Goal: Information Seeking & Learning: Learn about a topic

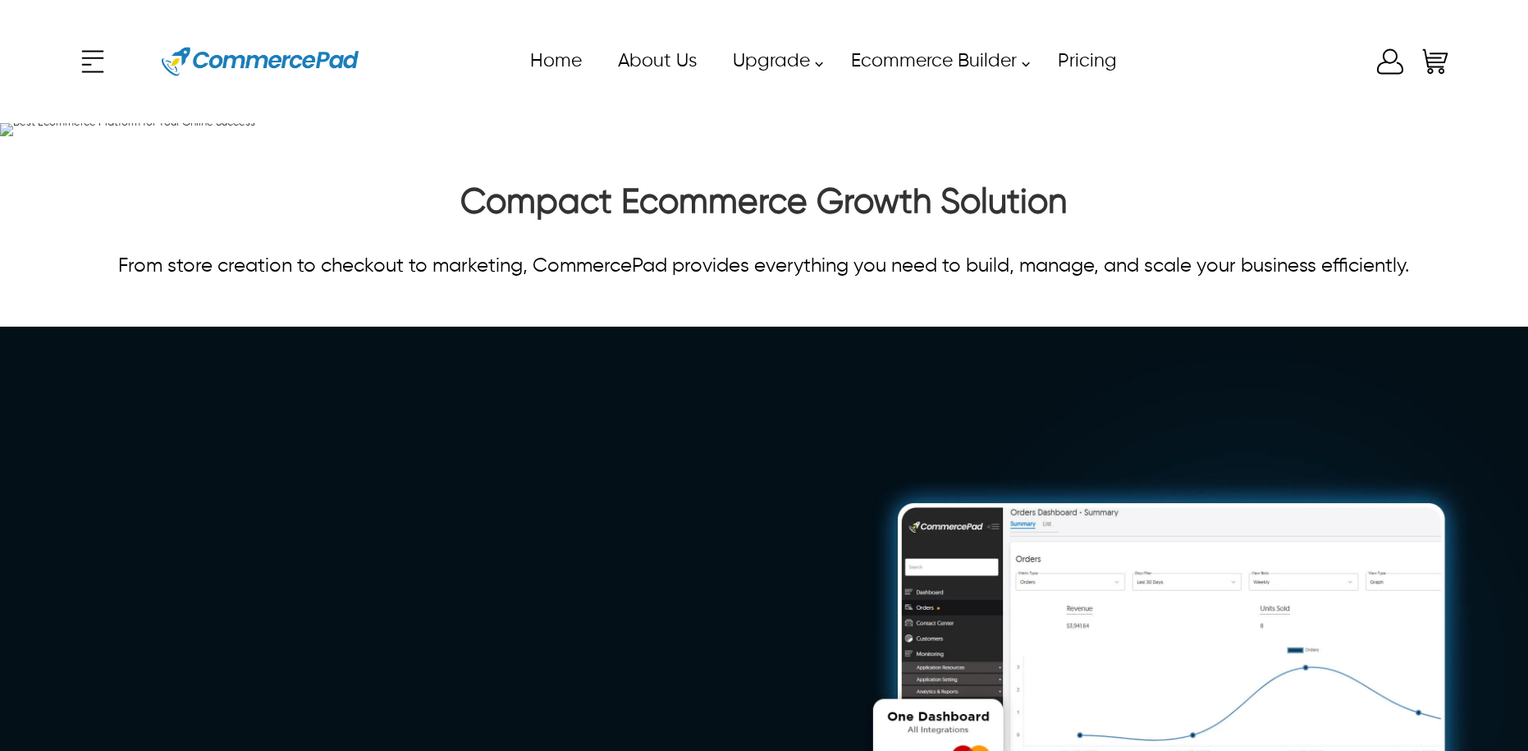
click at [1384, 60] on icon "Enter to Open SignUp and Register OverLay" at bounding box center [1390, 61] width 26 height 25
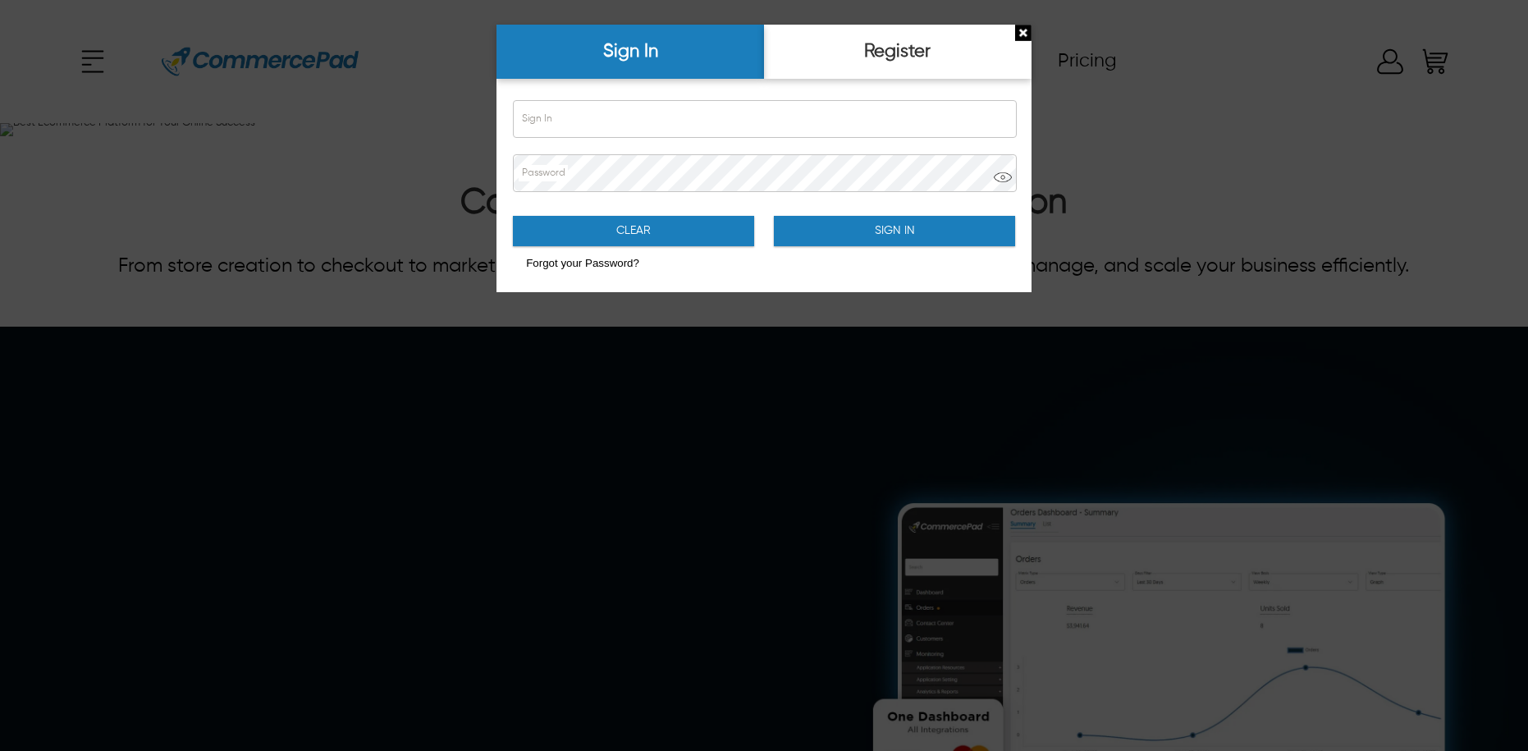
click at [1261, 88] on div at bounding box center [764, 375] width 1528 height 751
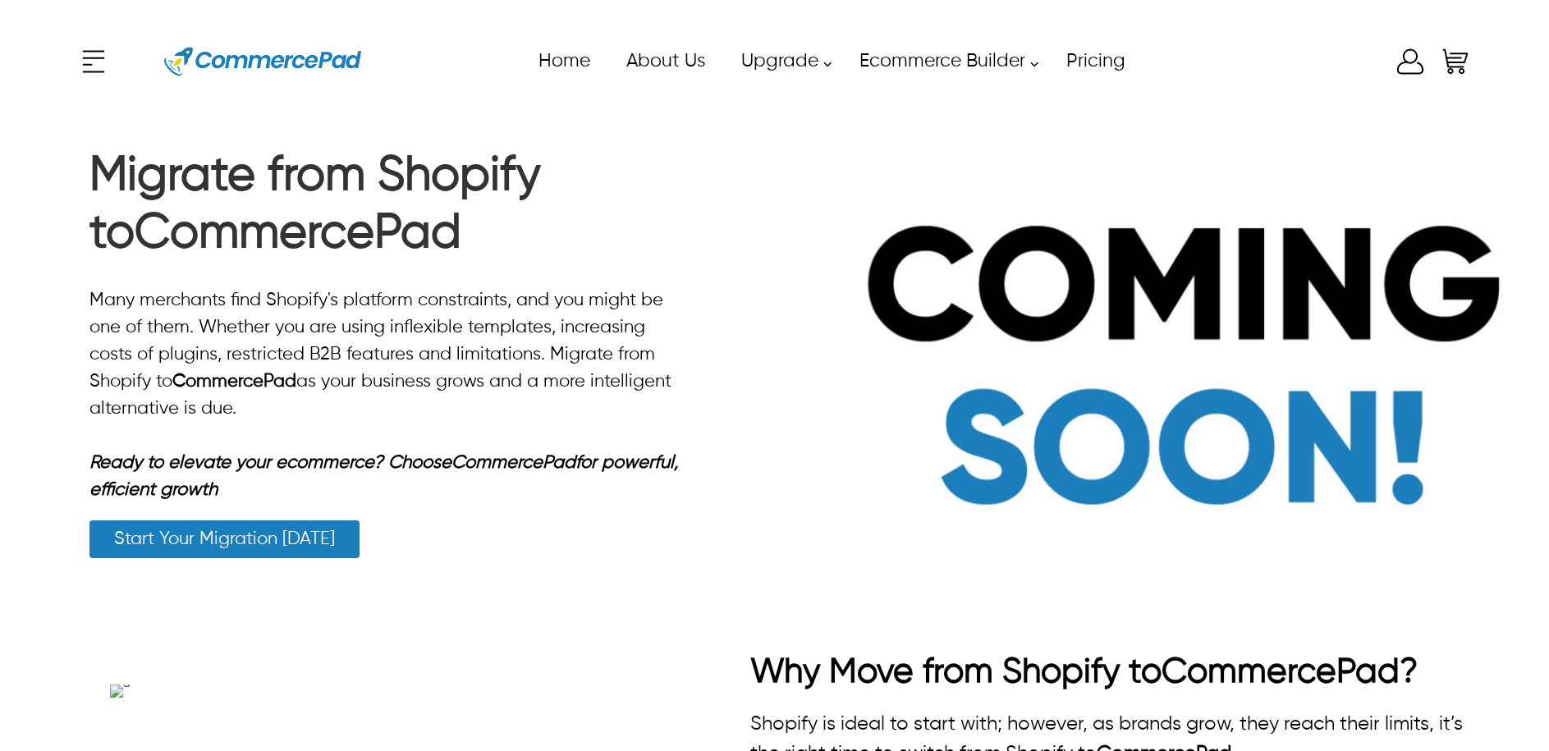
click at [1410, 64] on icon "Enter to Open SignUp and Register OverLay" at bounding box center [1410, 61] width 33 height 33
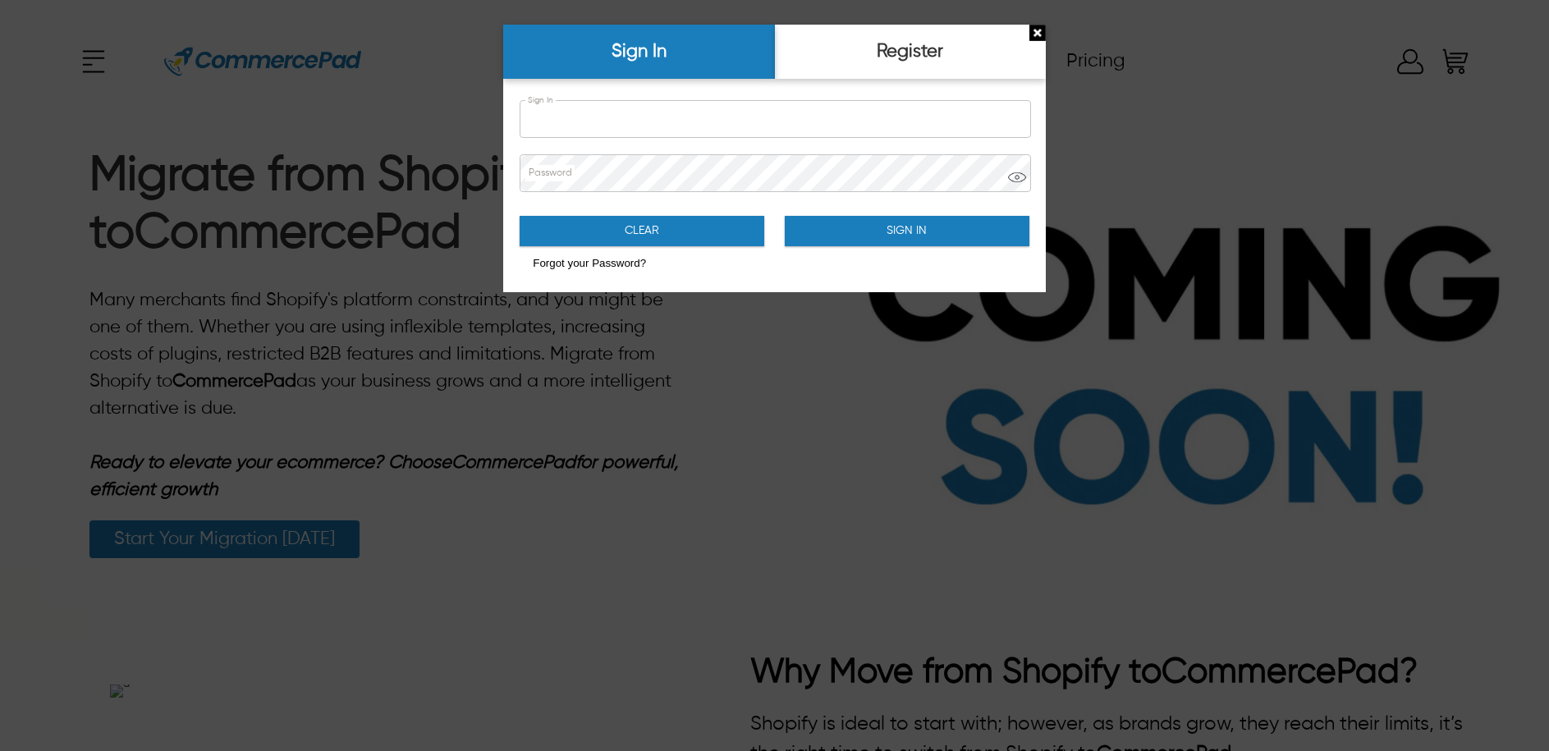
type input "**********"
click at [877, 234] on button "Sign In" at bounding box center [907, 231] width 245 height 30
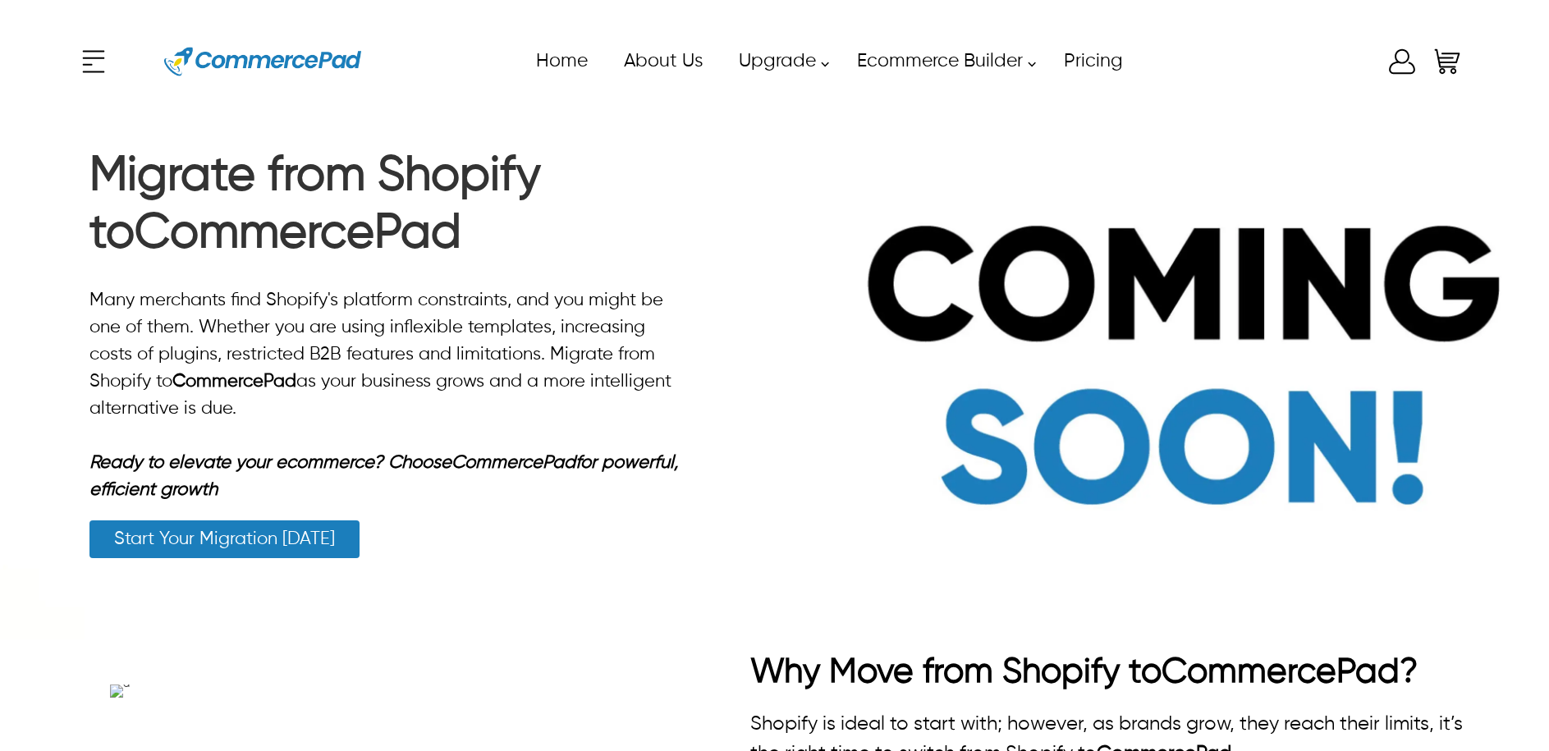
click at [1402, 71] on div "x Upgrade eCommerce Builder Partners Pricing About us Contact us Follow us Home…" at bounding box center [774, 62] width 1394 height 74
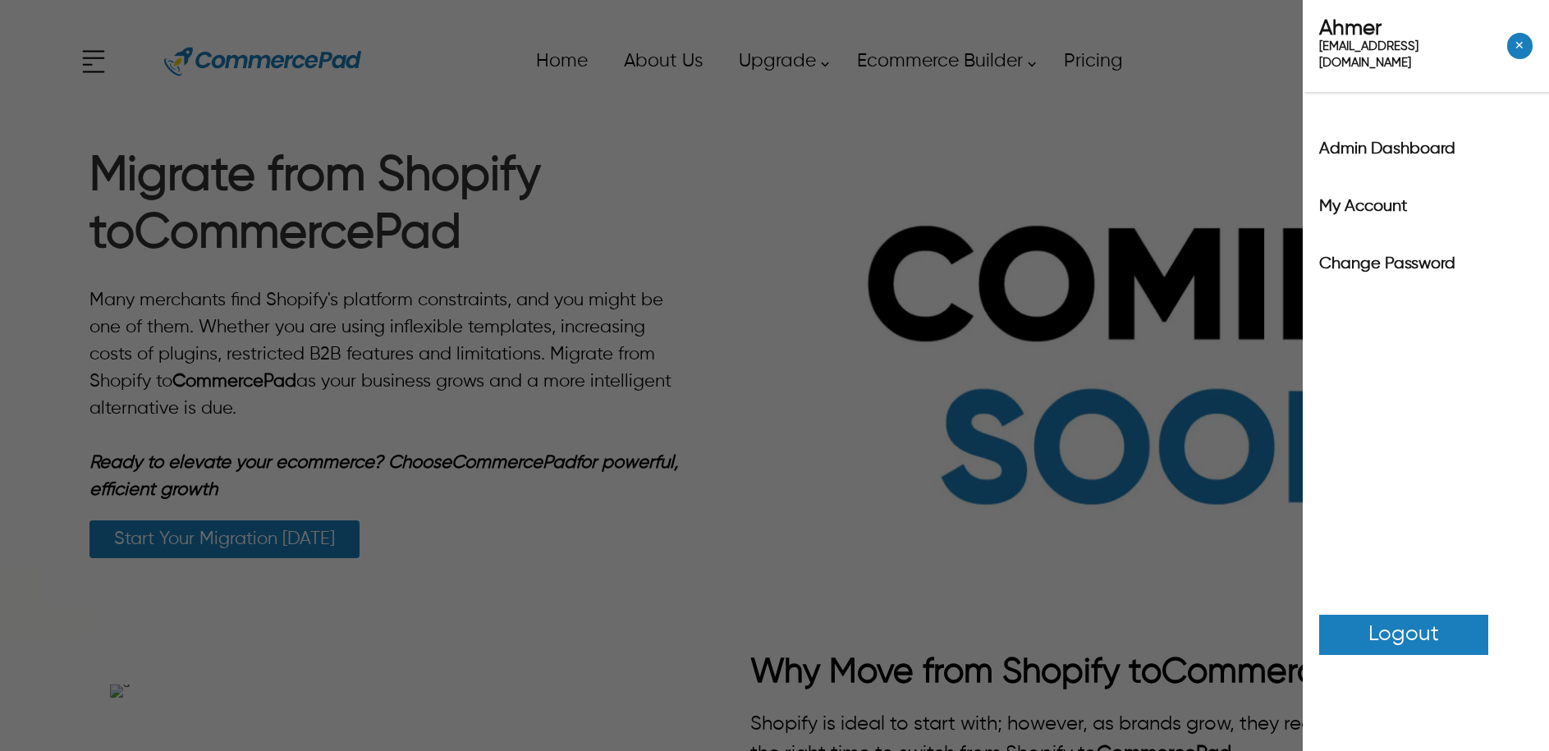
click at [1391, 141] on label "Admin Dashboard" at bounding box center [1425, 149] width 213 height 16
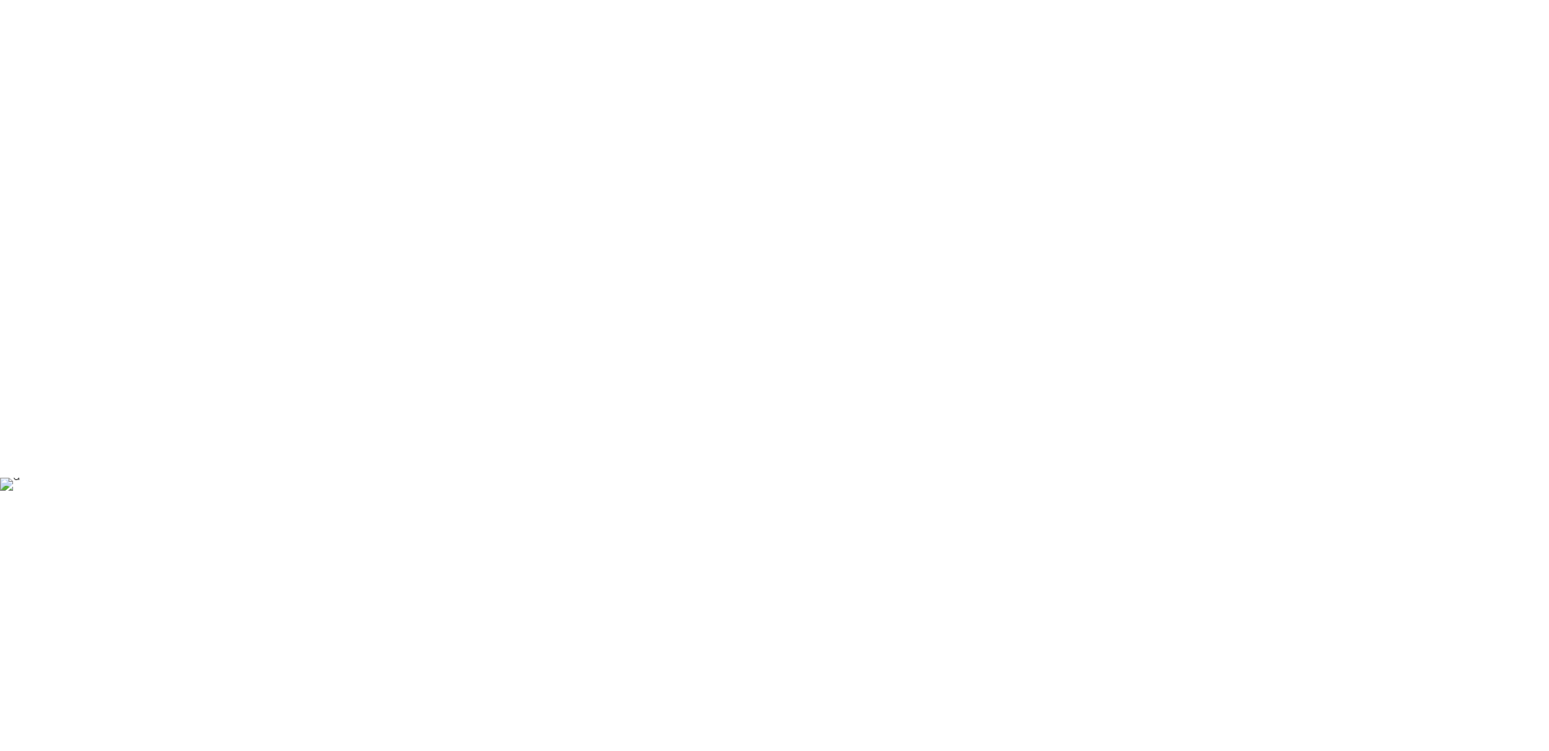
scroll to position [1946, 0]
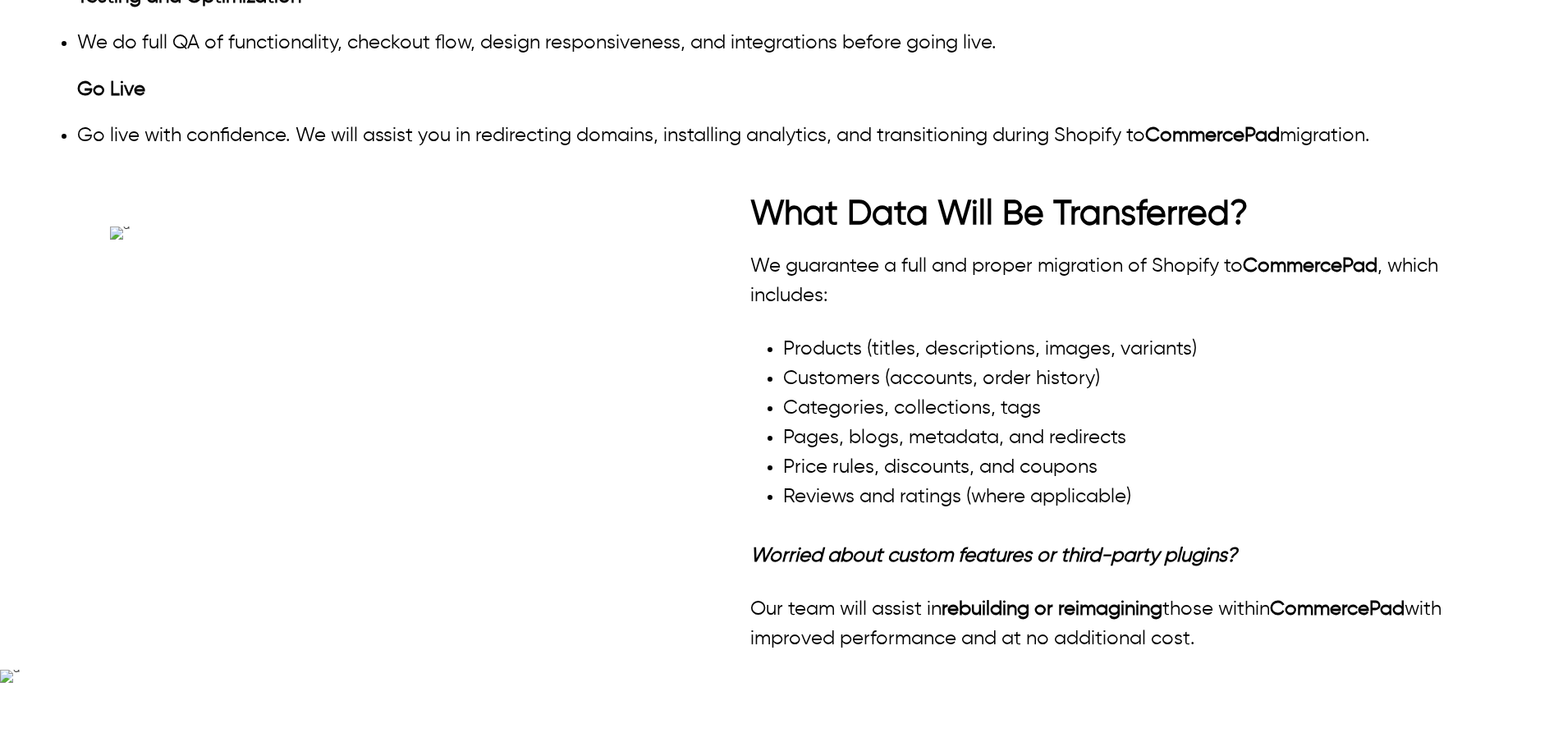
scroll to position [1946, 0]
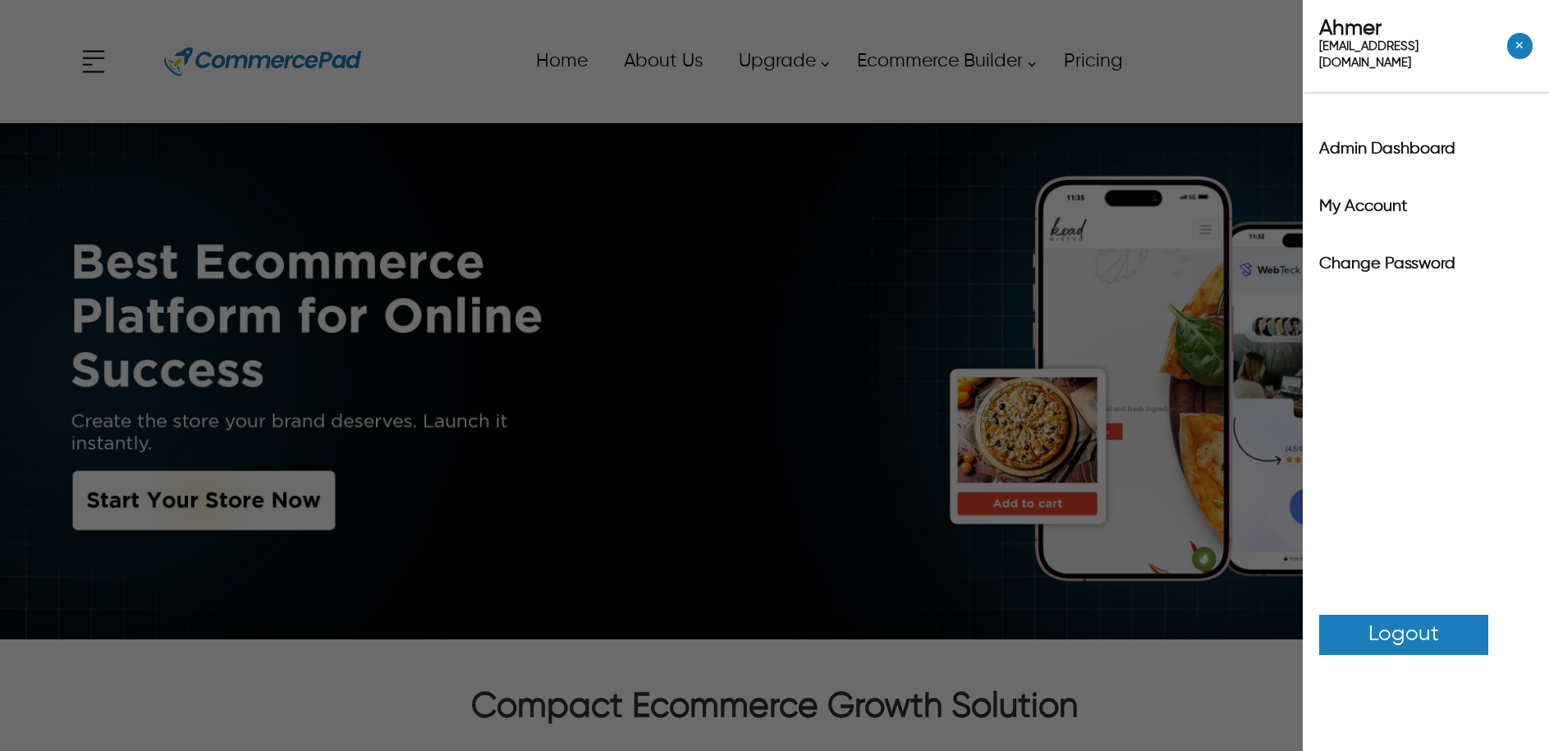
click at [1392, 67] on icon at bounding box center [1402, 61] width 33 height 33
click at [1393, 141] on label "Admin Dashboard" at bounding box center [1425, 149] width 213 height 16
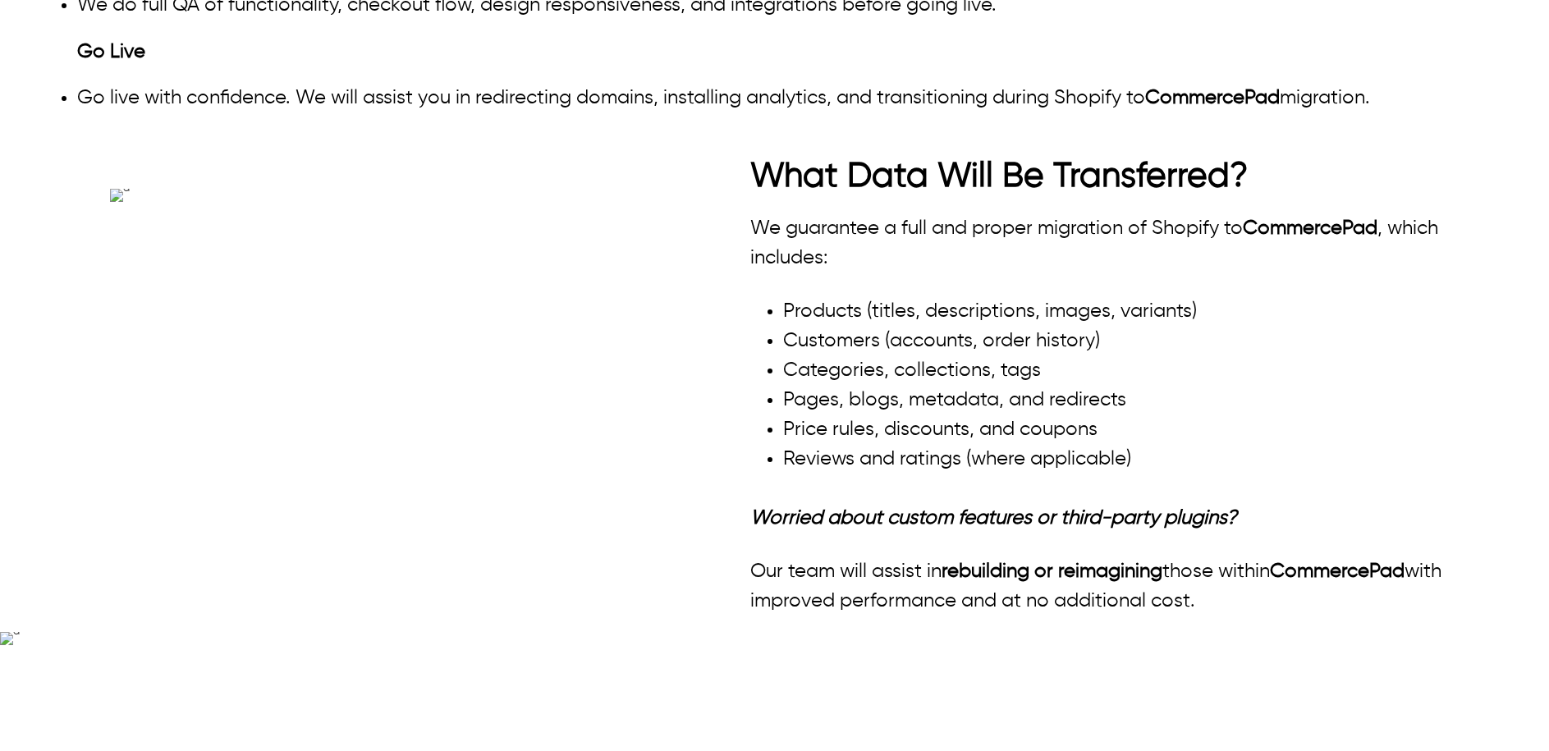
scroll to position [1190, 0]
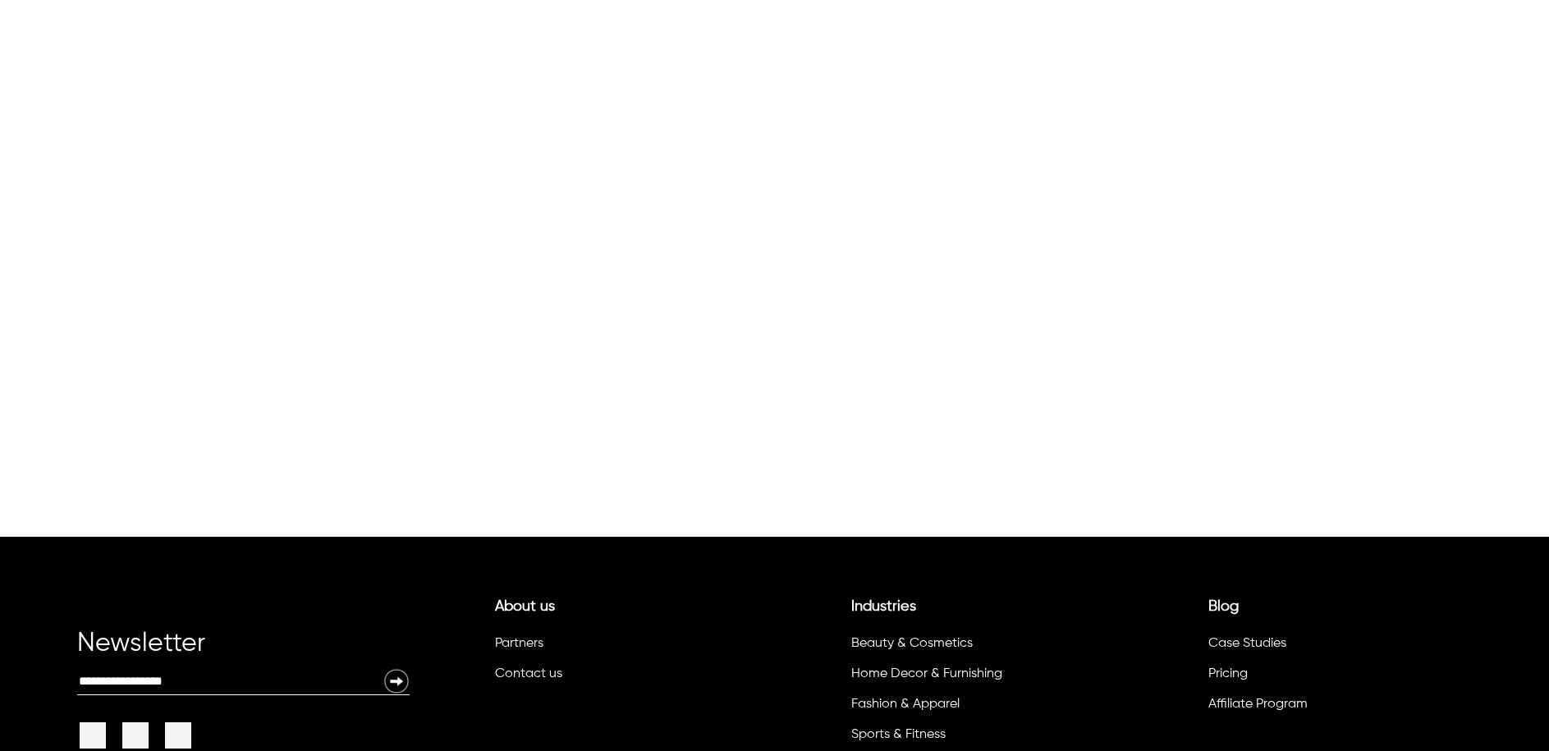
scroll to position [1649, 0]
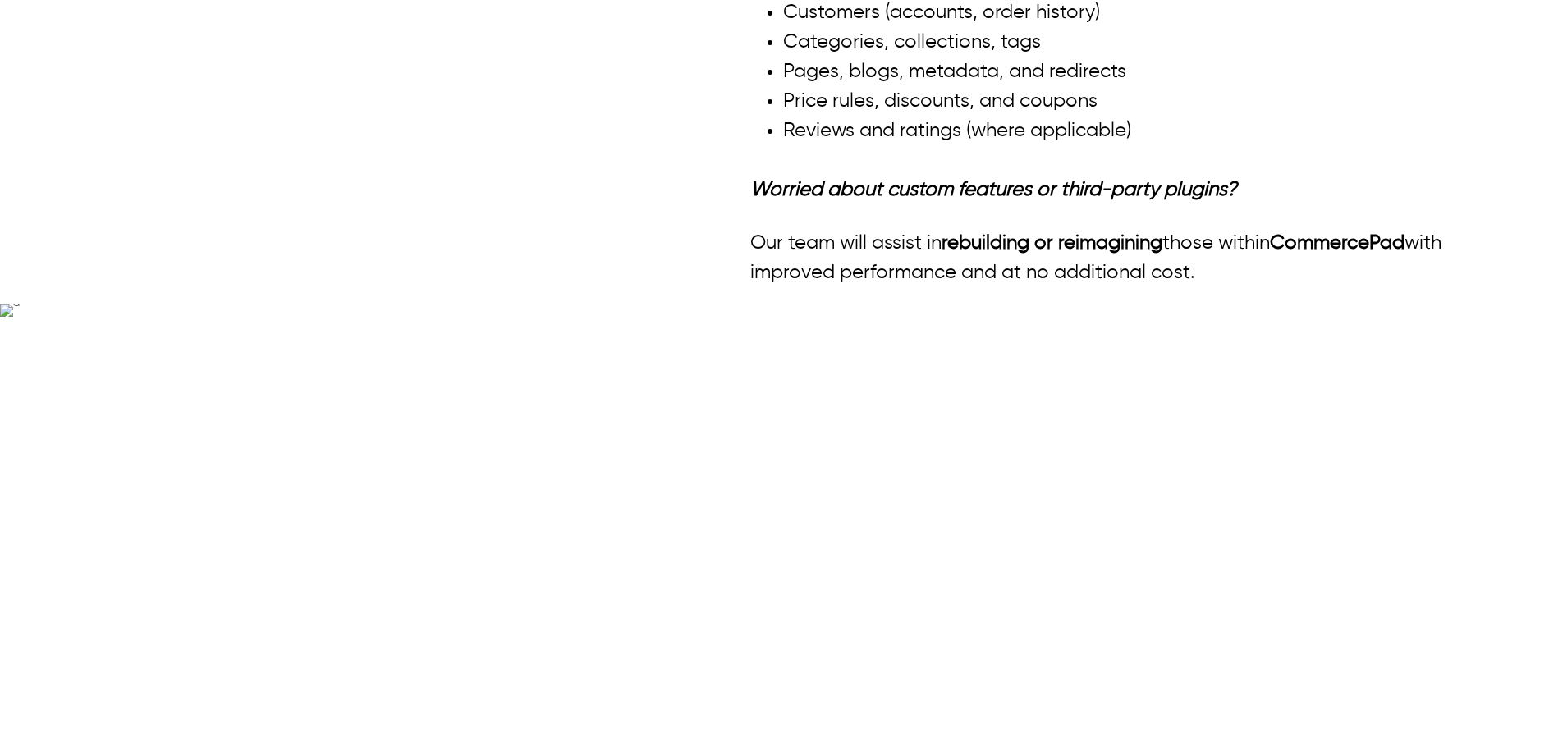
scroll to position [1906, 0]
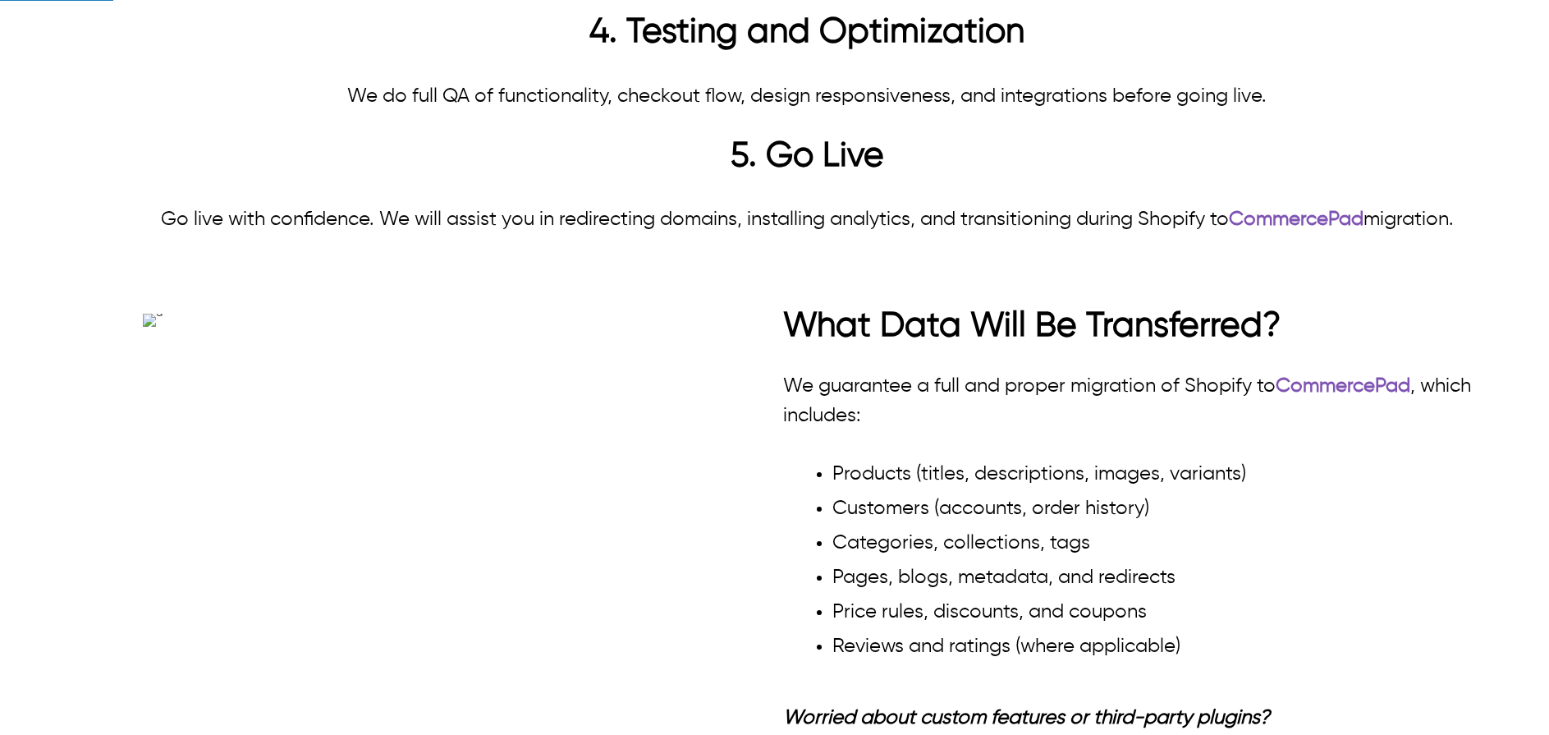
scroll to position [1744, 0]
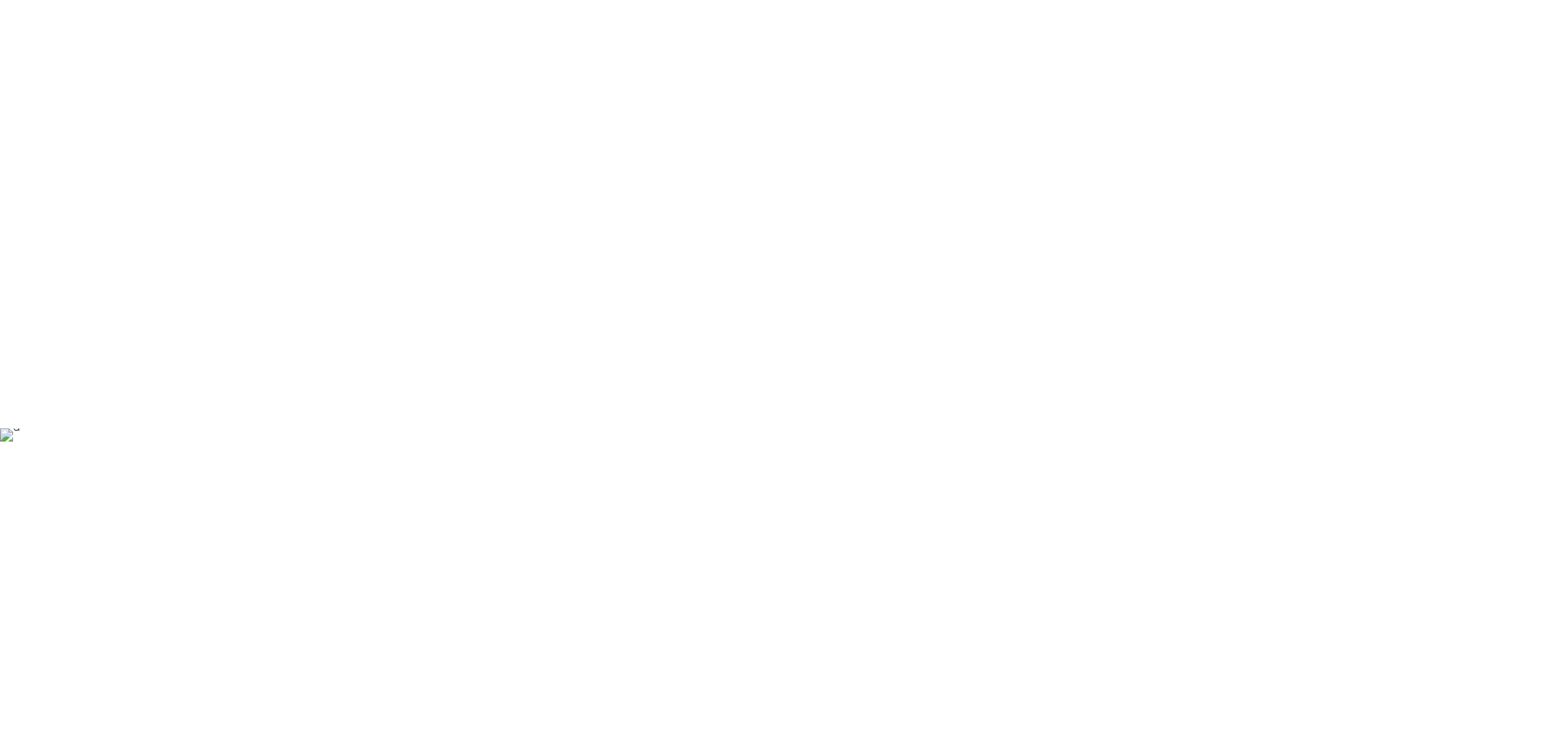
scroll to position [1781, 0]
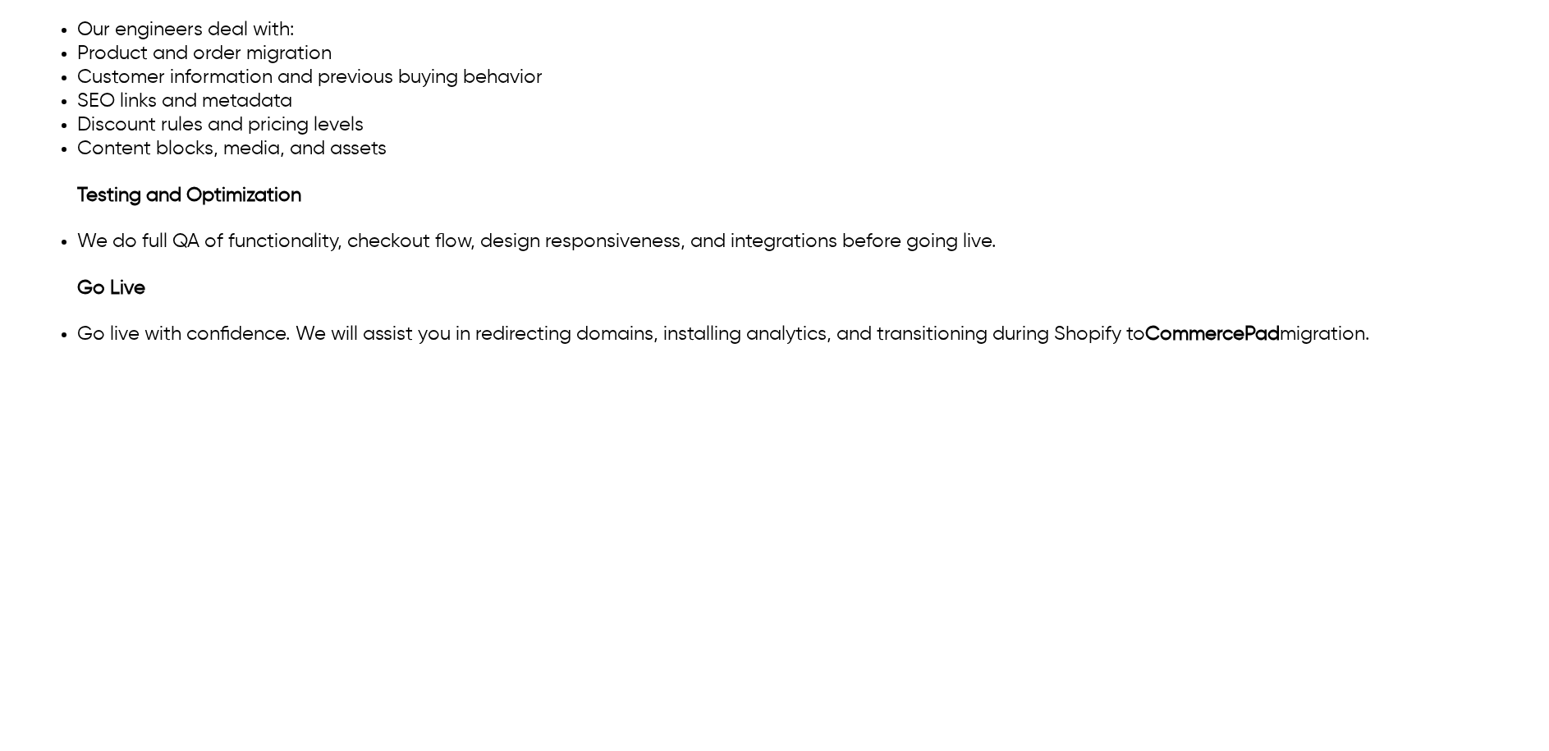
scroll to position [1284, 0]
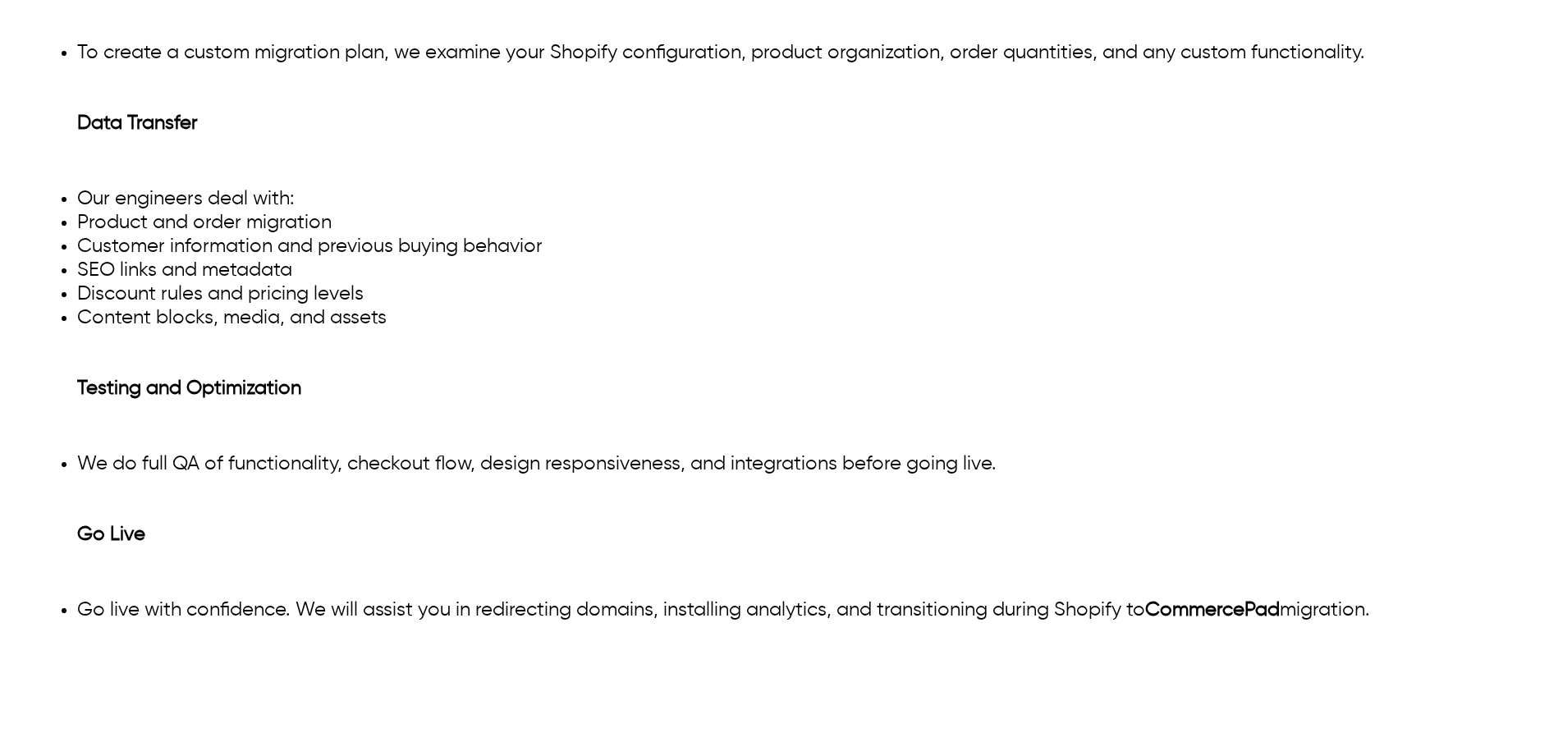
scroll to position [1818, 0]
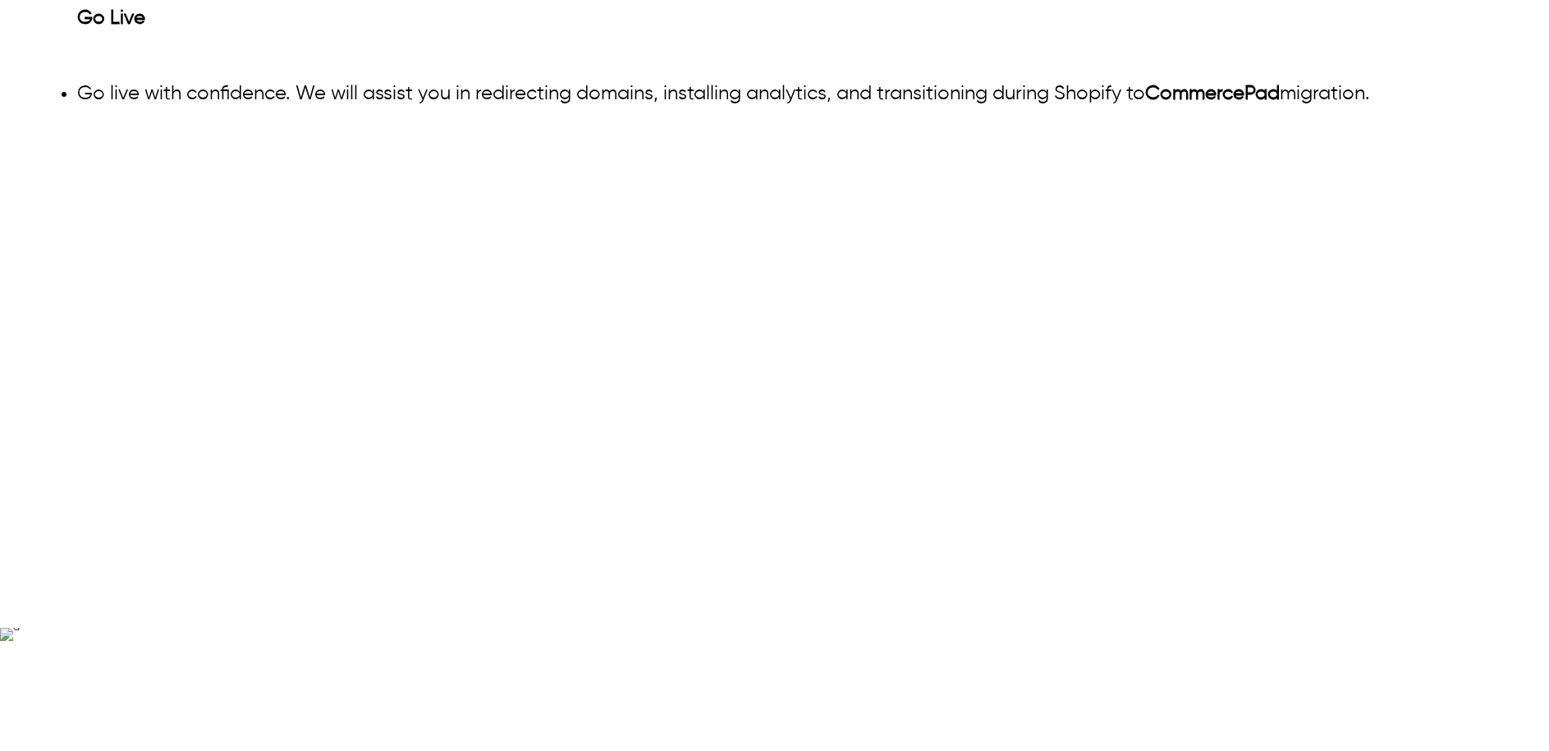
drag, startPoint x: 339, startPoint y: 218, endPoint x: 66, endPoint y: 222, distance: 272.5
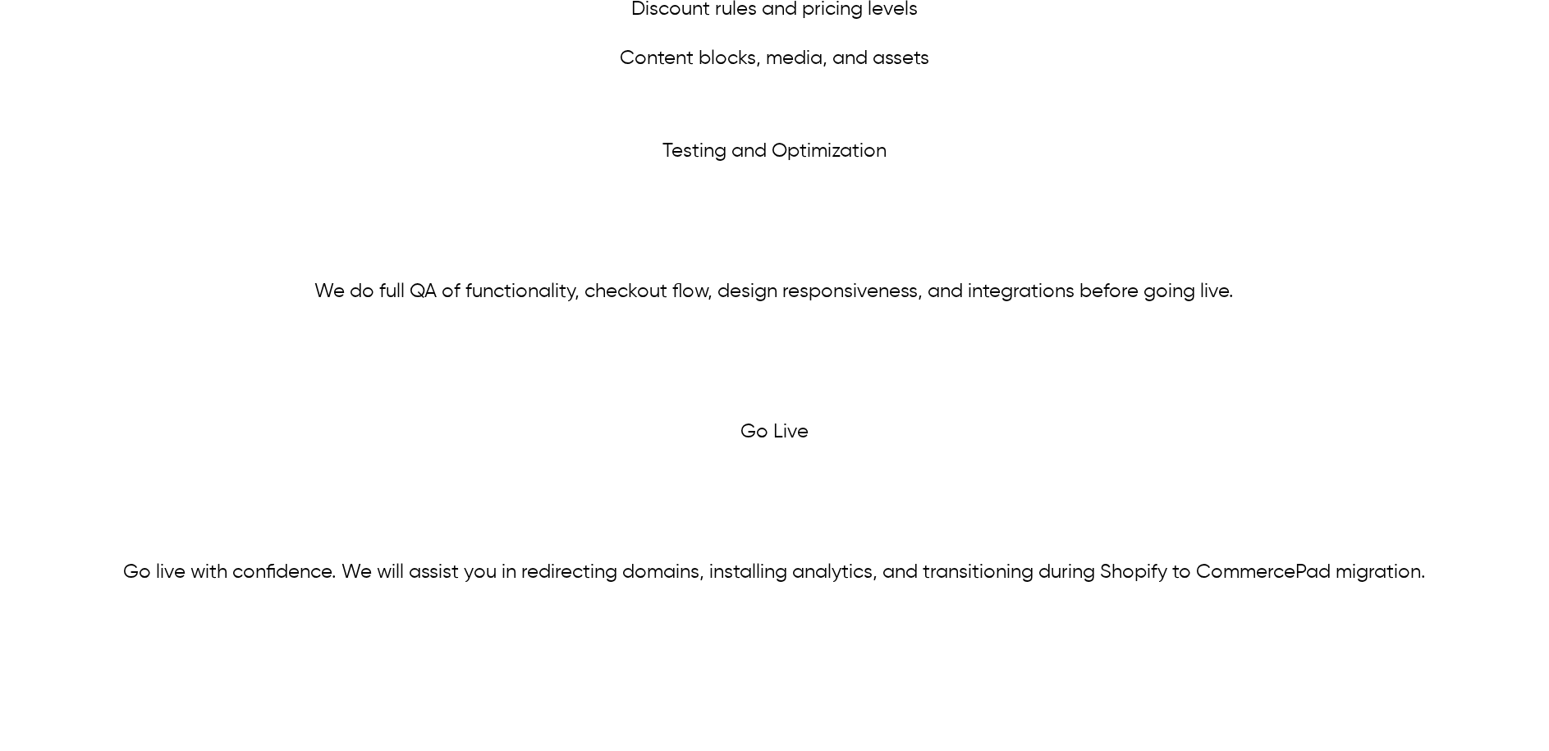
scroll to position [1847, 0]
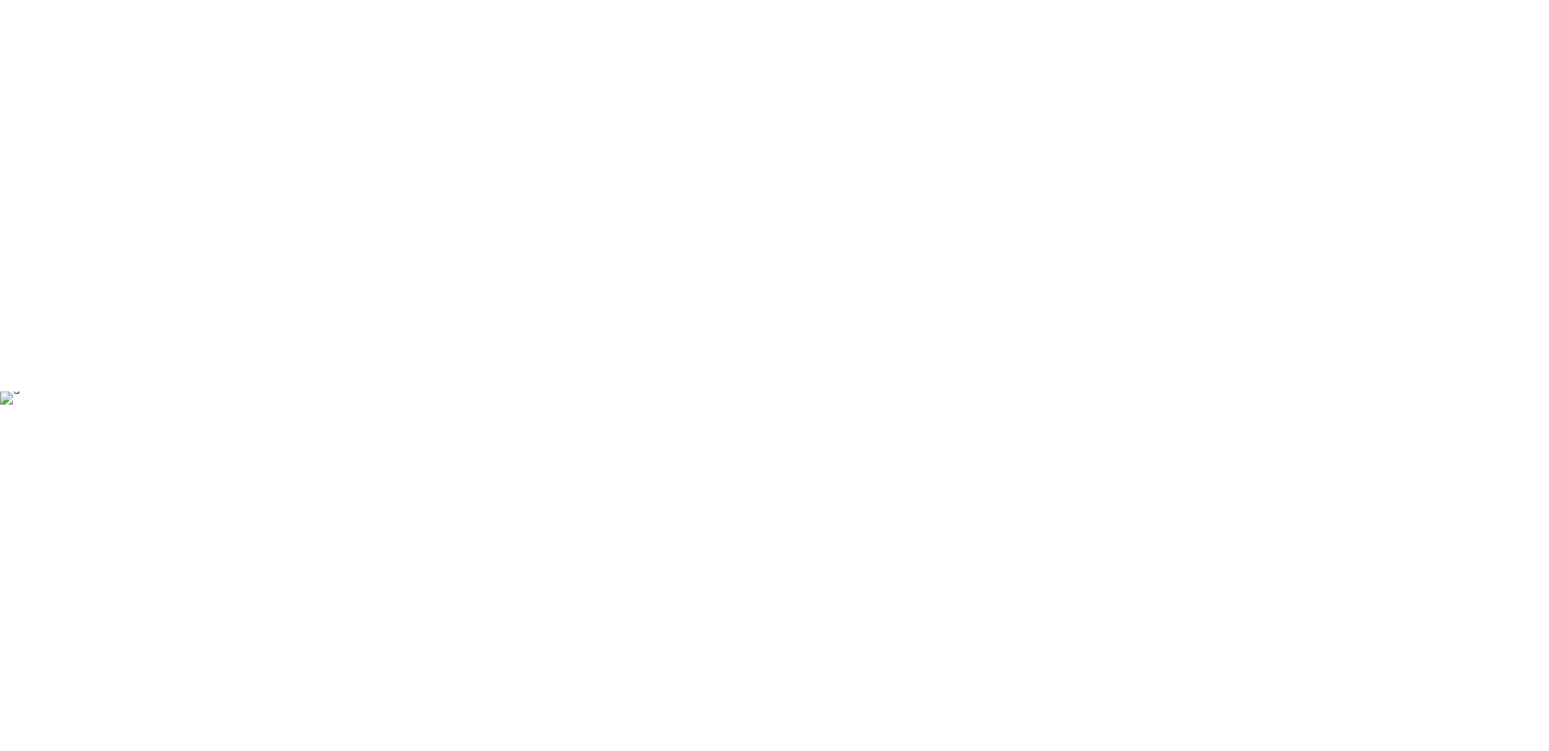
scroll to position [1937, 0]
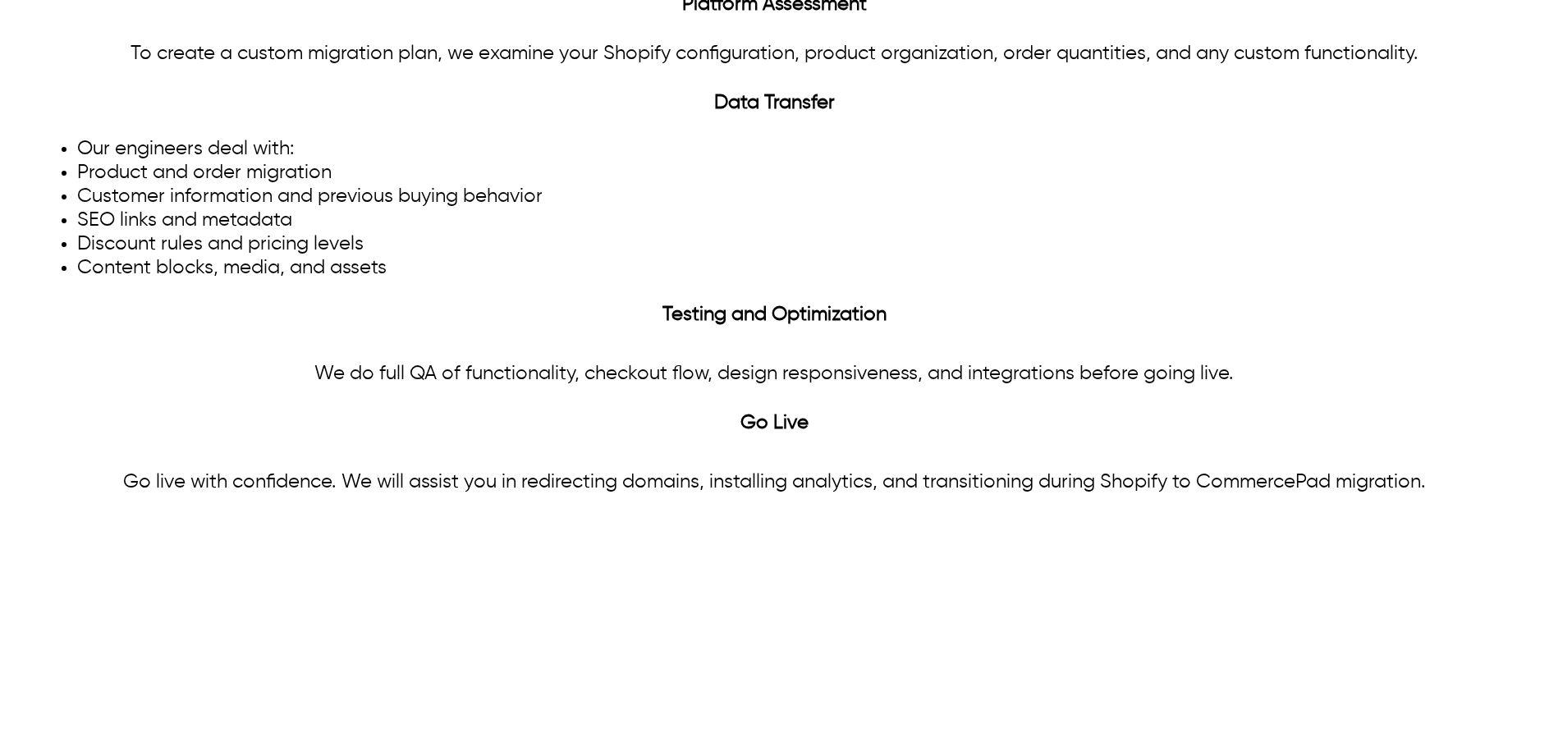
scroll to position [1878, 0]
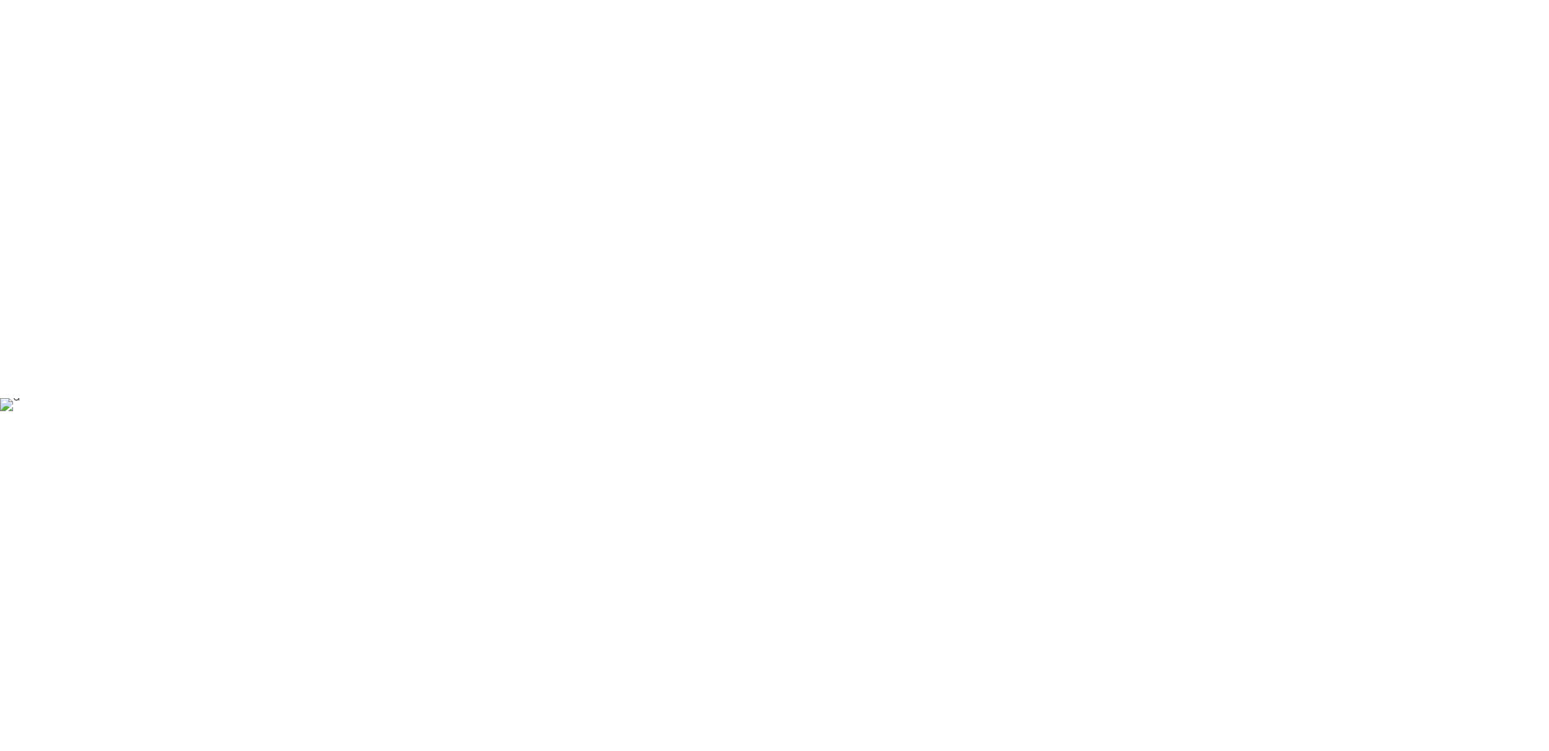
scroll to position [1862, 0]
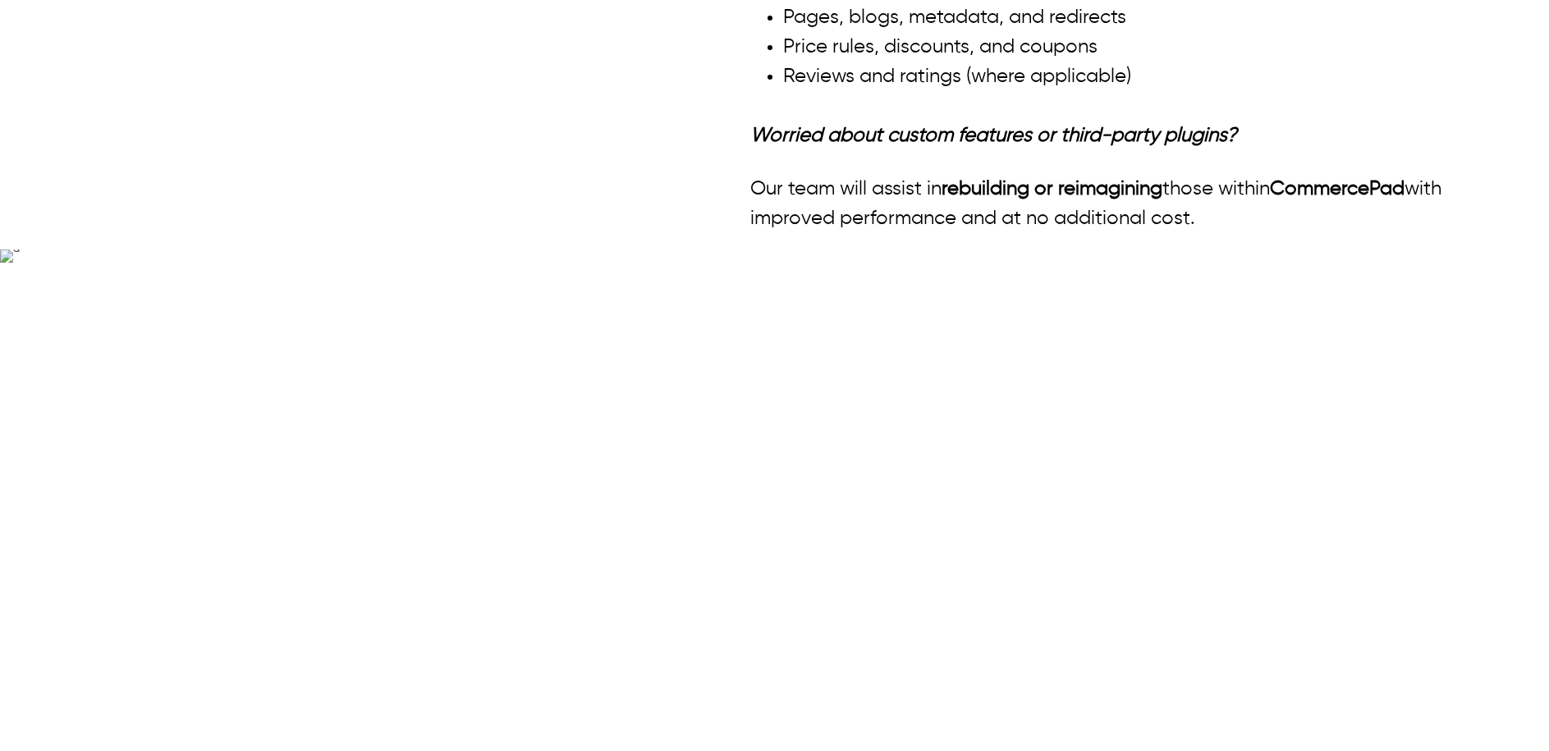
scroll to position [1997, 0]
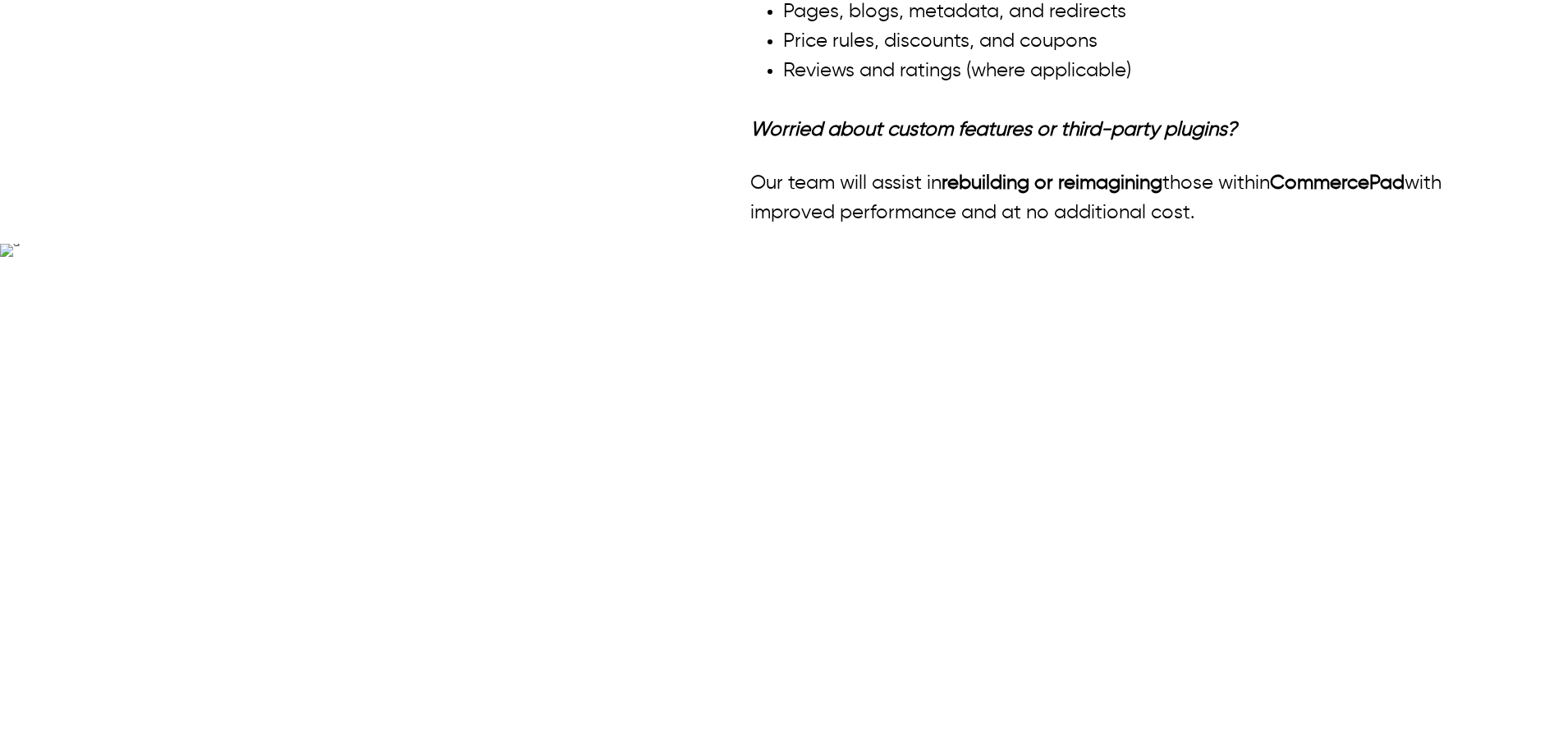
scroll to position [1961, 0]
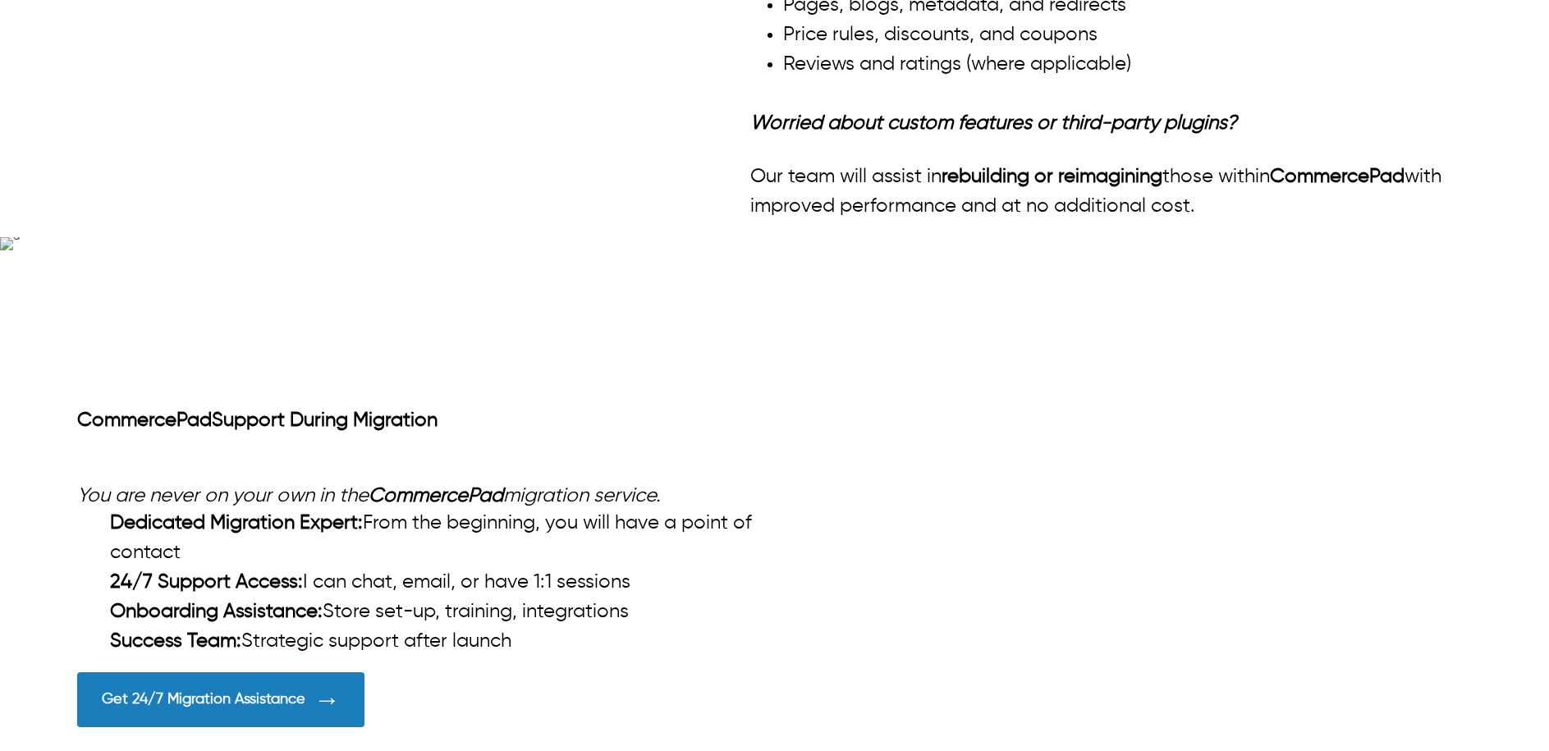
scroll to position [1697, 0]
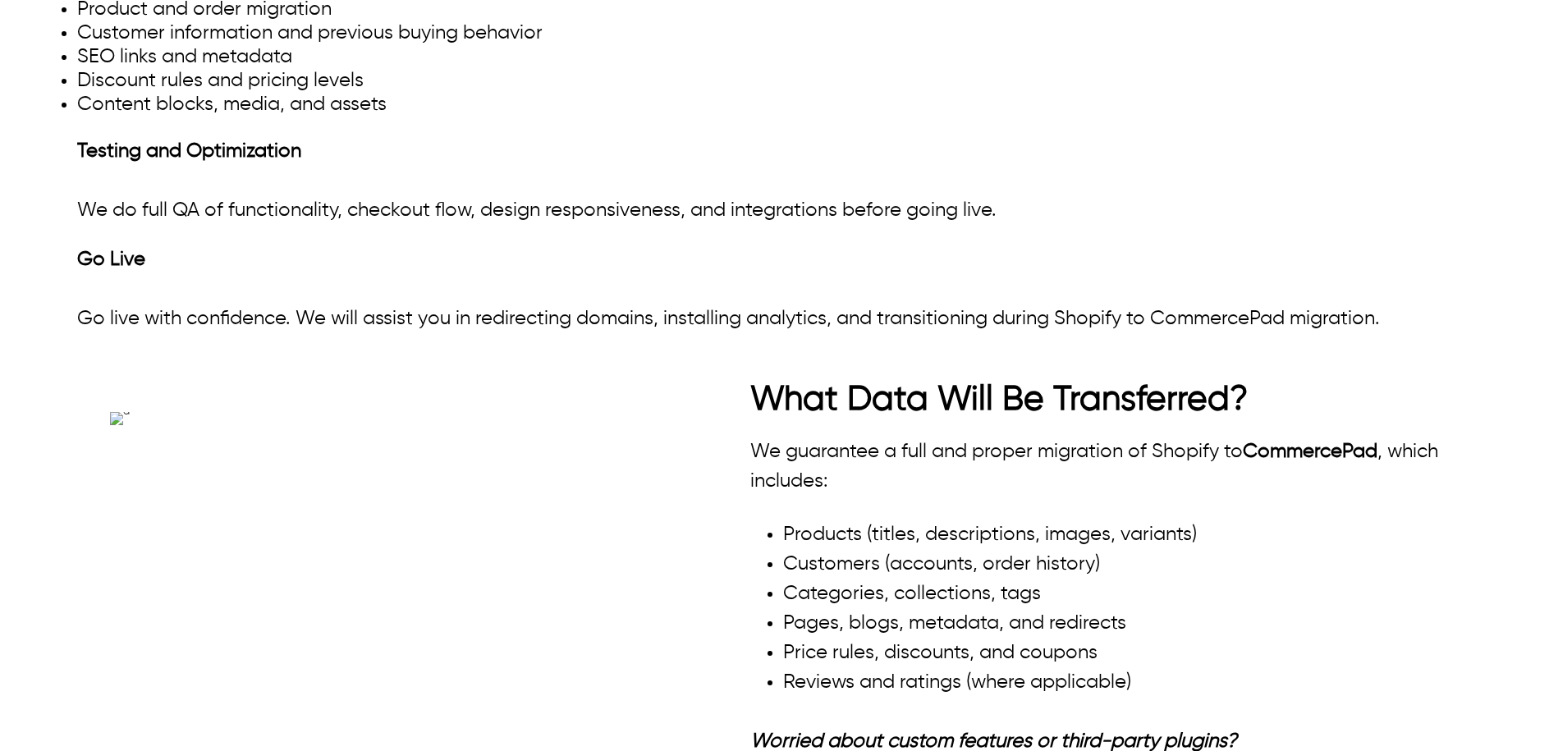
scroll to position [1394, 0]
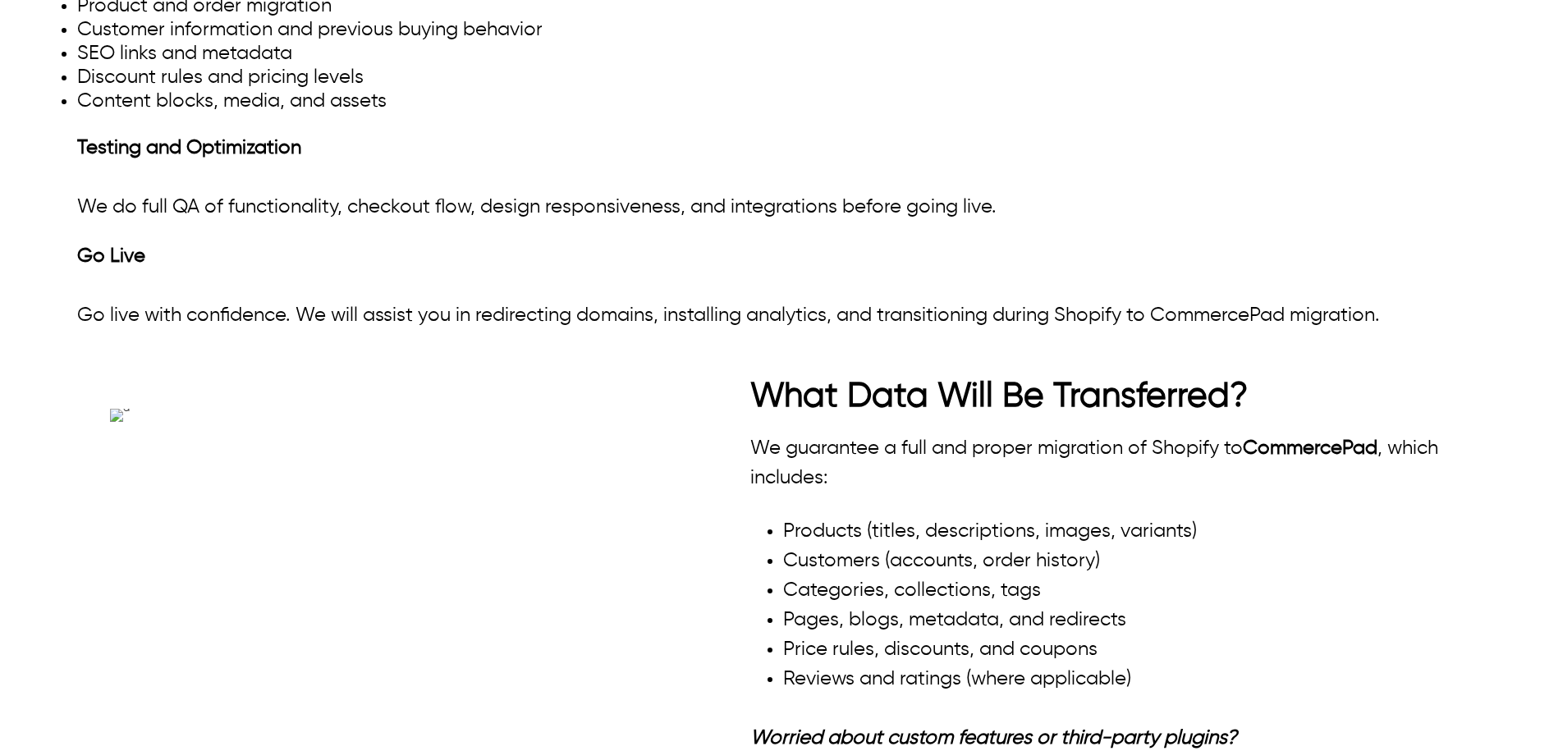
drag, startPoint x: 131, startPoint y: 186, endPoint x: 551, endPoint y: 240, distance: 423.8
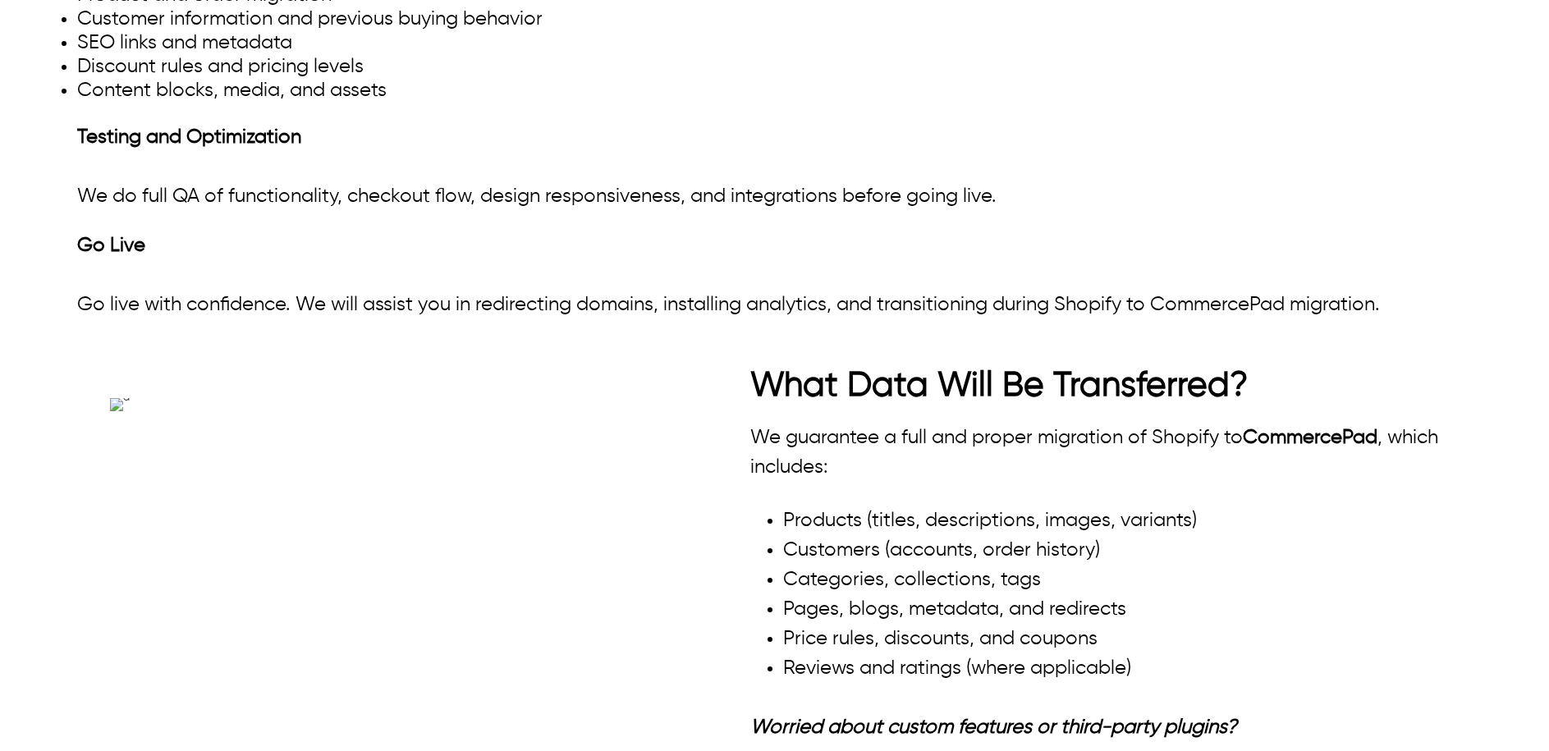
scroll to position [1418, 0]
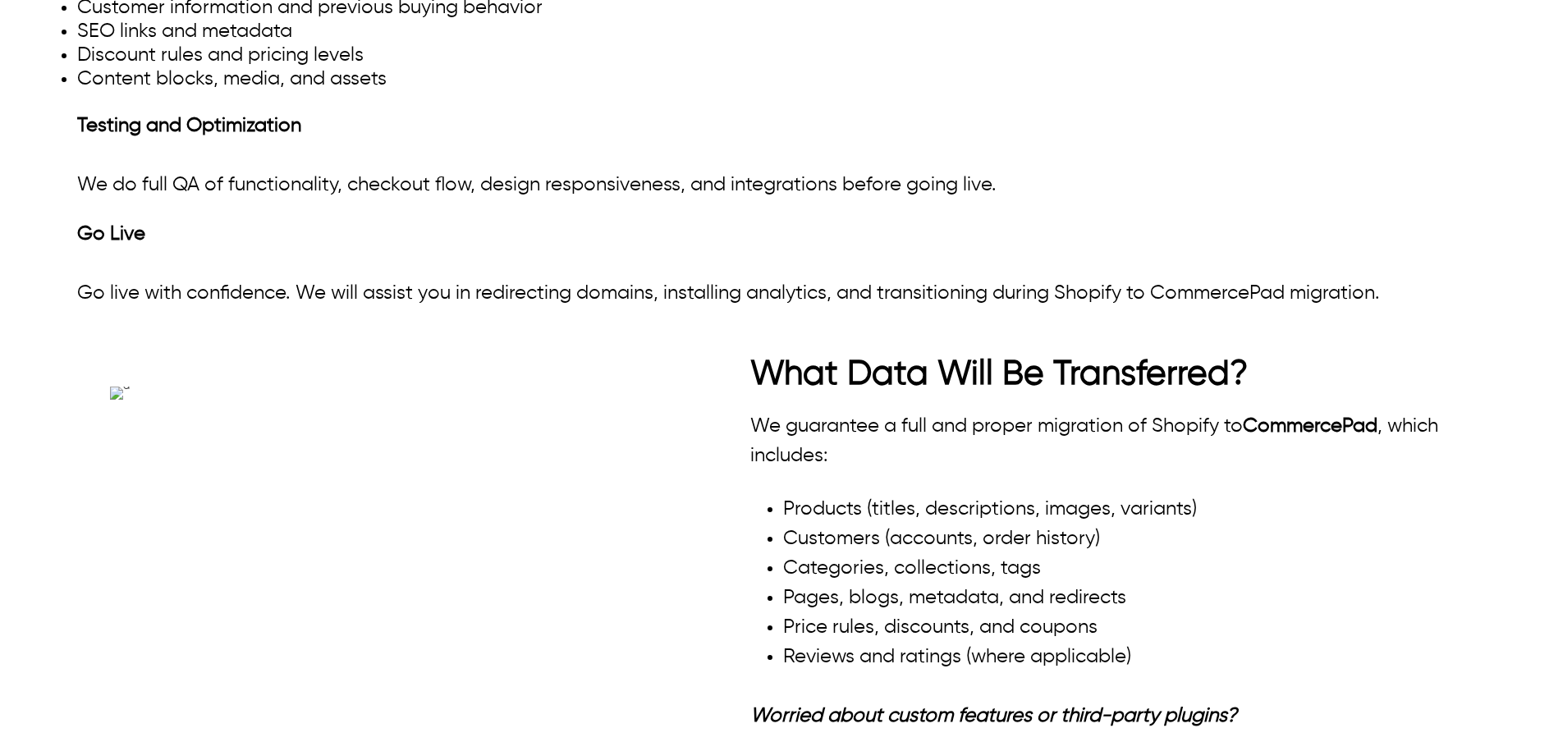
drag, startPoint x: 88, startPoint y: 612, endPoint x: 454, endPoint y: 709, distance: 378.7
drag, startPoint x: 128, startPoint y: 155, endPoint x: 437, endPoint y: 249, distance: 322.5
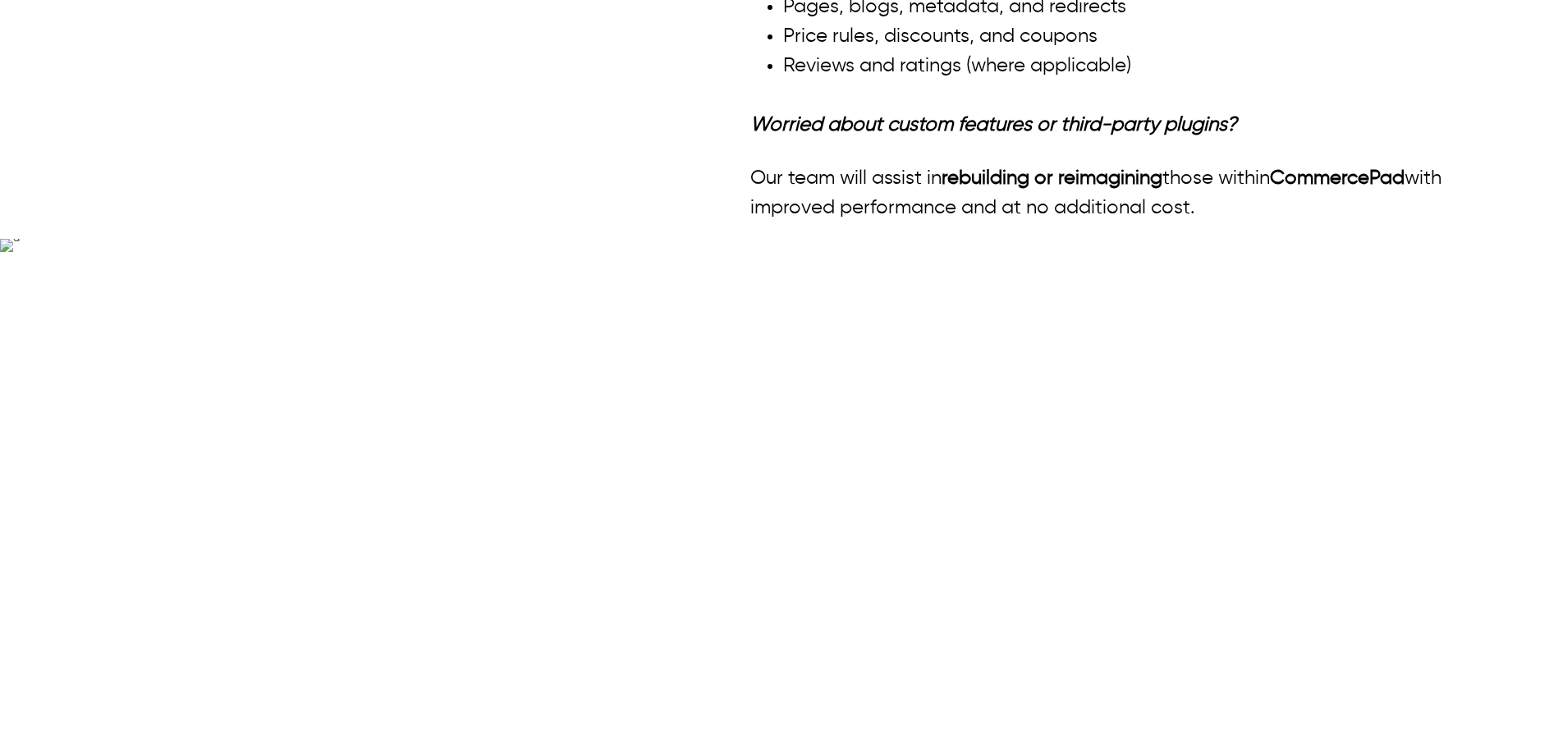
scroll to position [1718, 0]
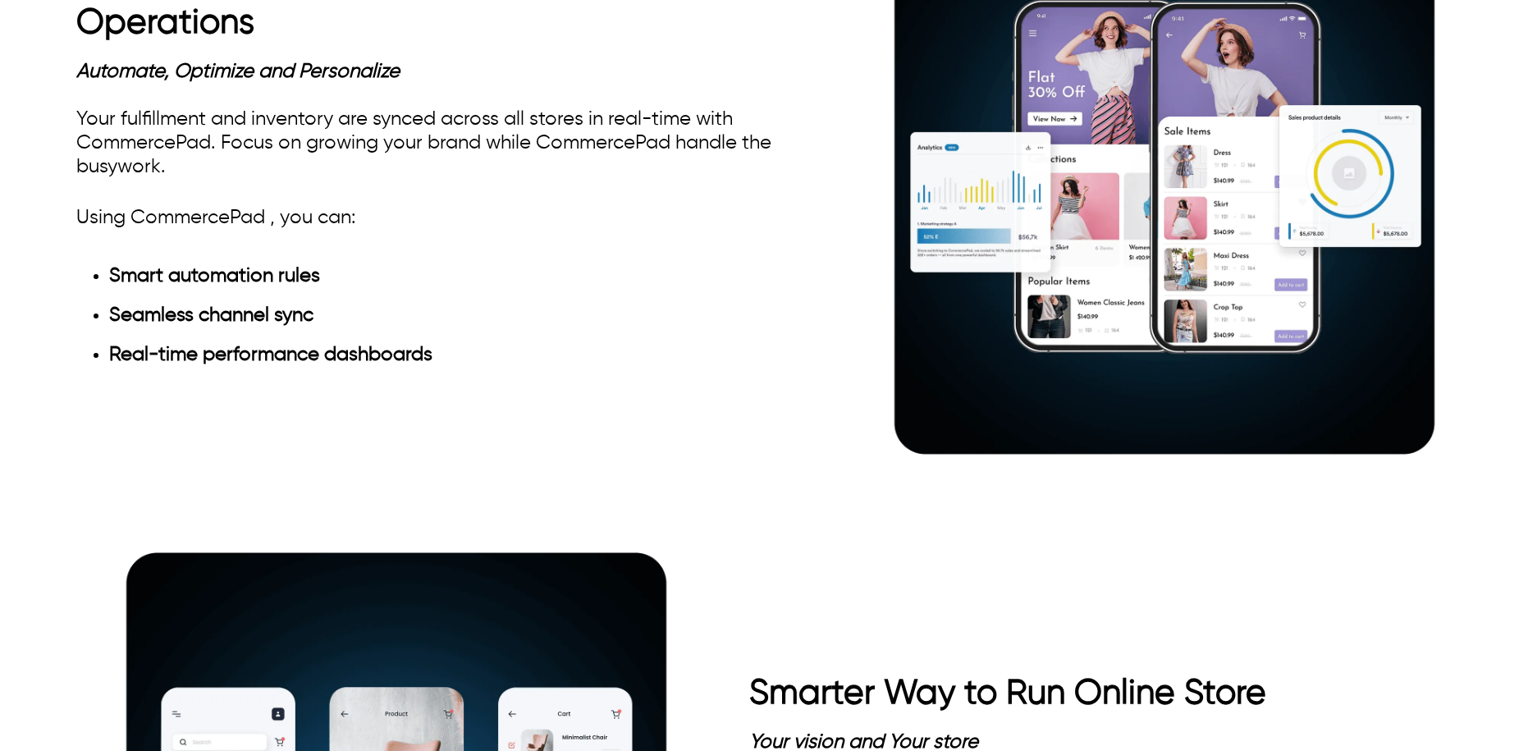
scroll to position [813, 0]
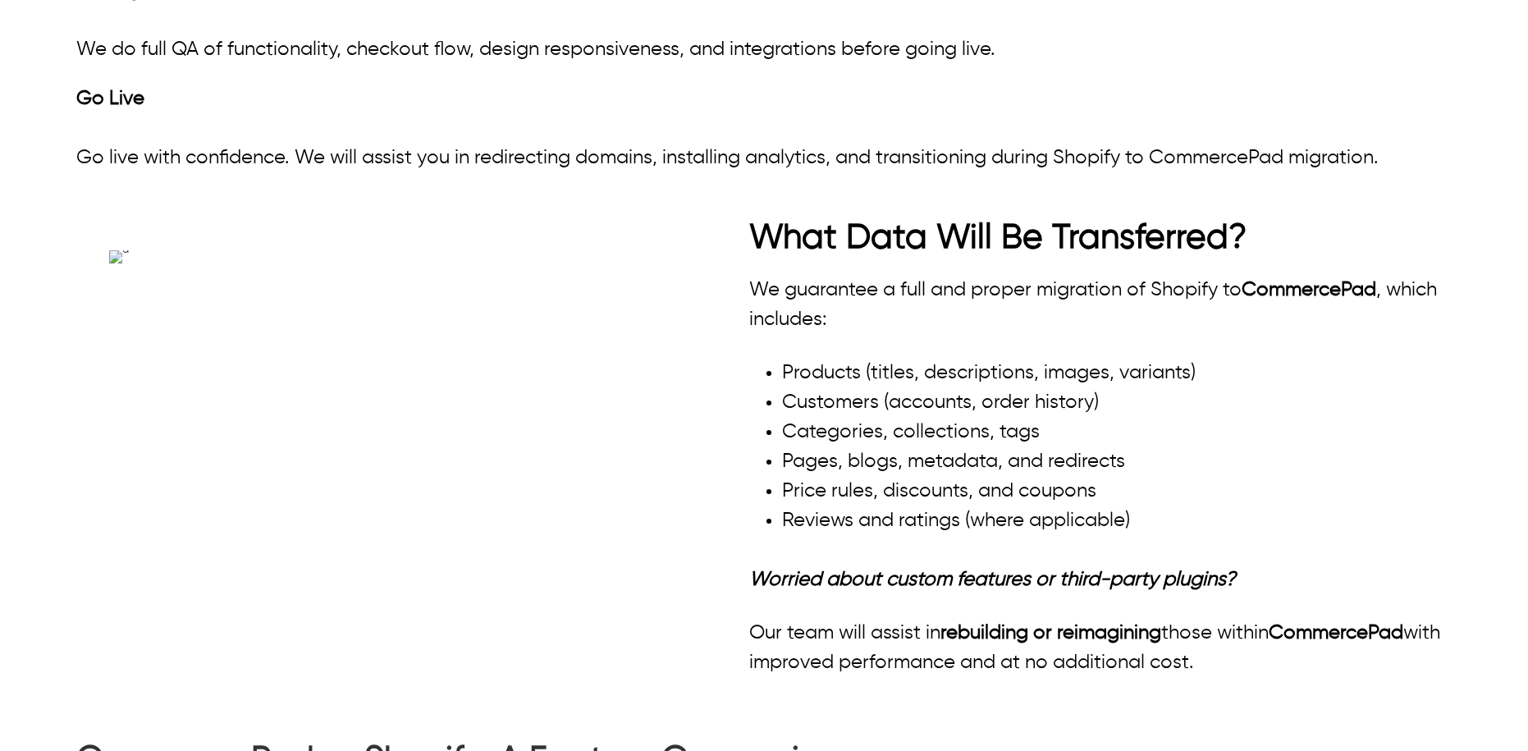
scroll to position [1379, 0]
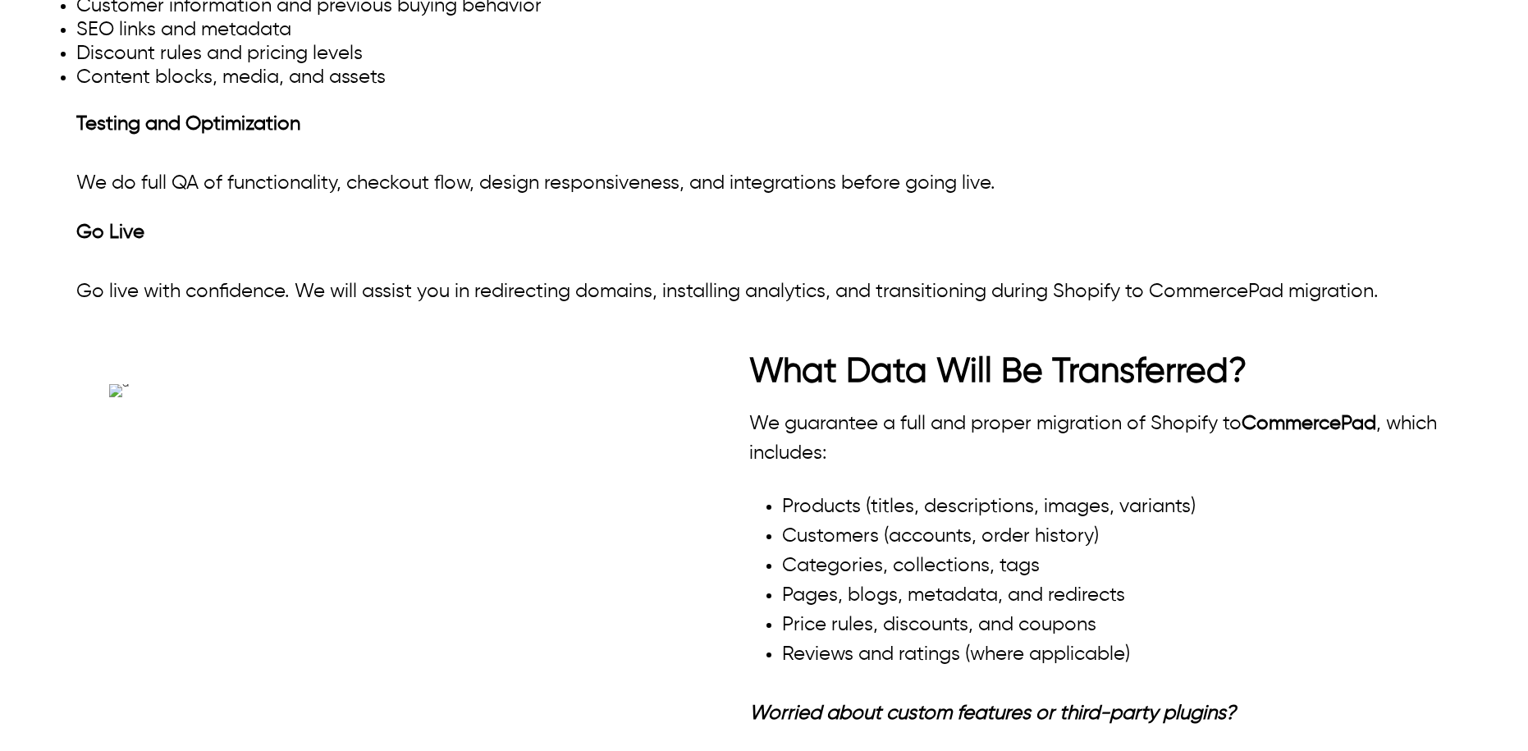
drag, startPoint x: 124, startPoint y: 154, endPoint x: 575, endPoint y: 231, distance: 457.0
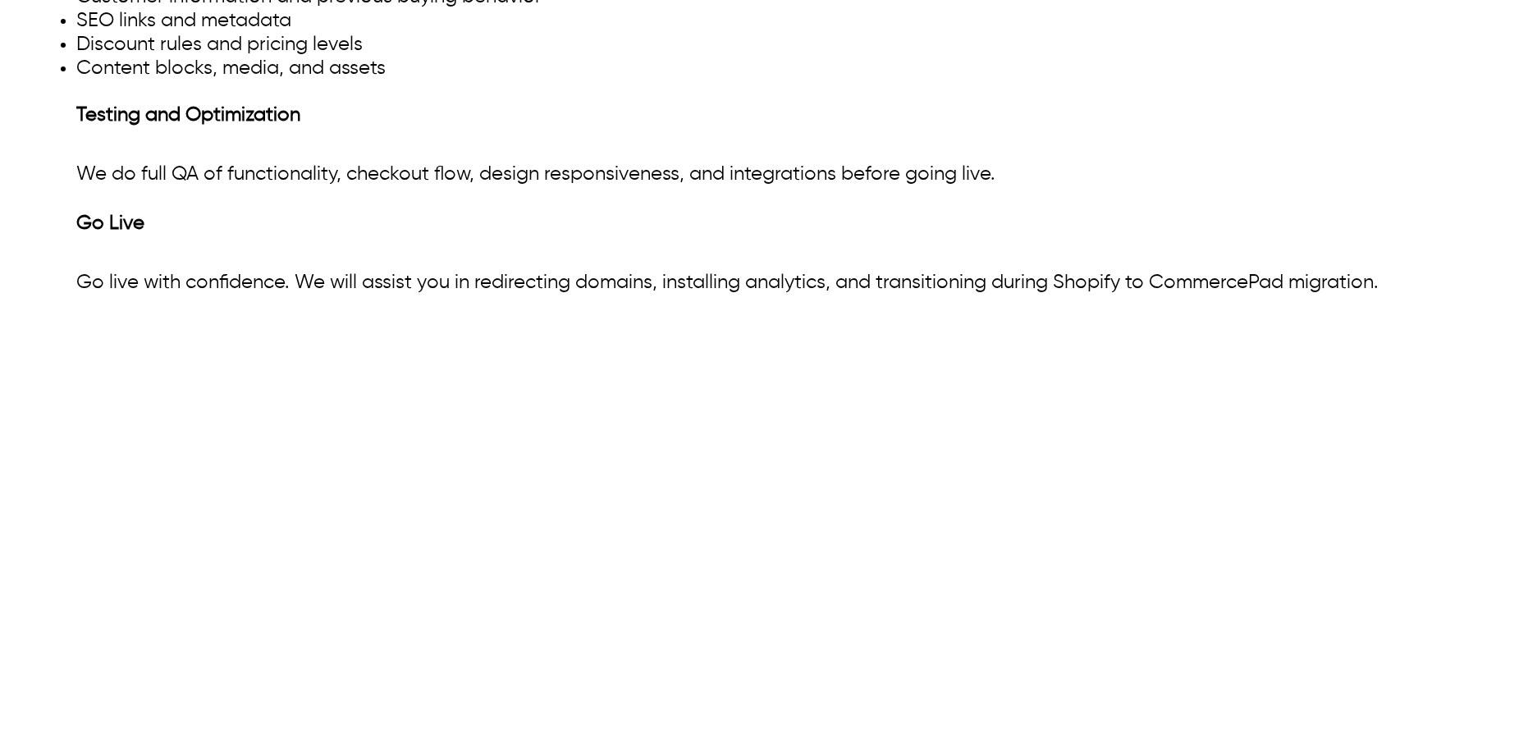
scroll to position [1358, 0]
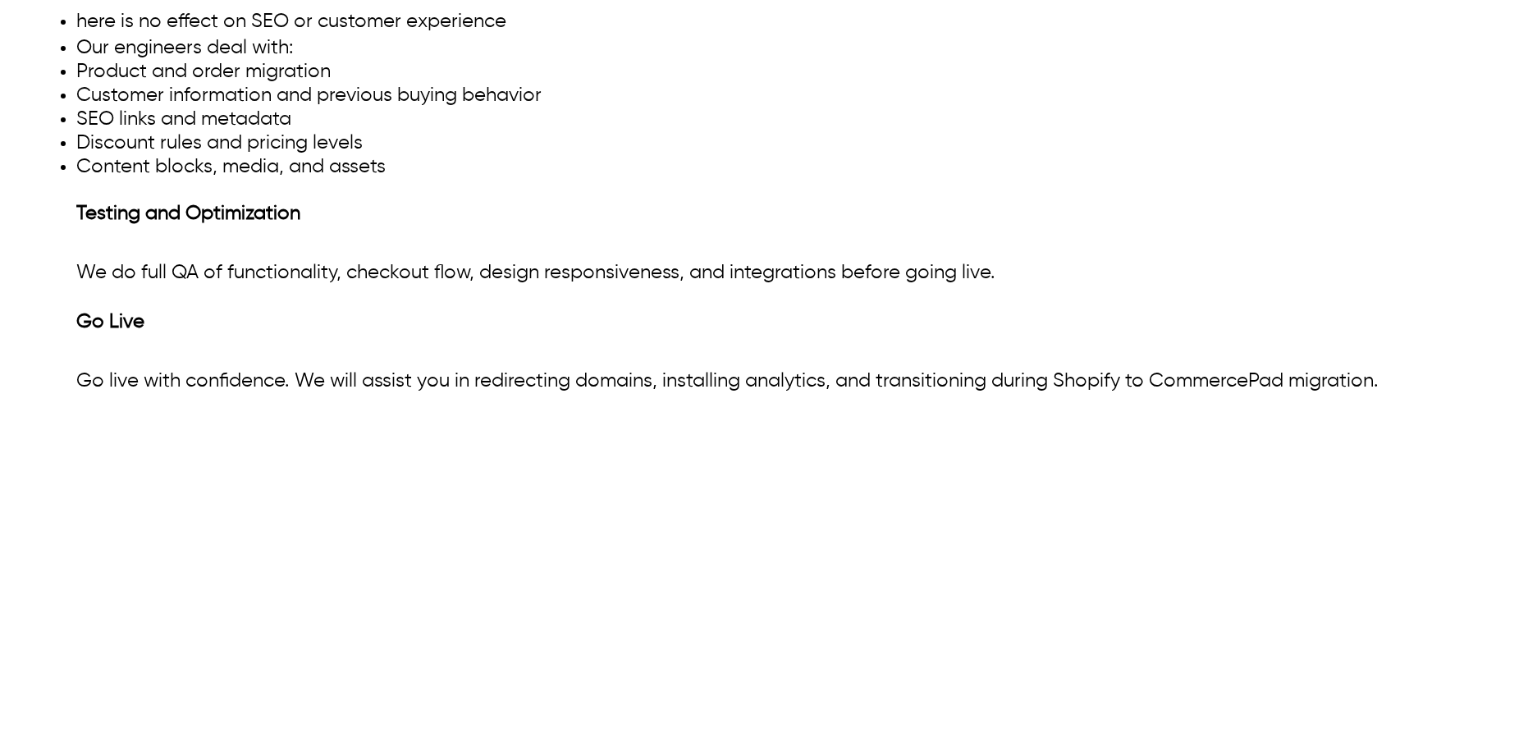
scroll to position [1427, 0]
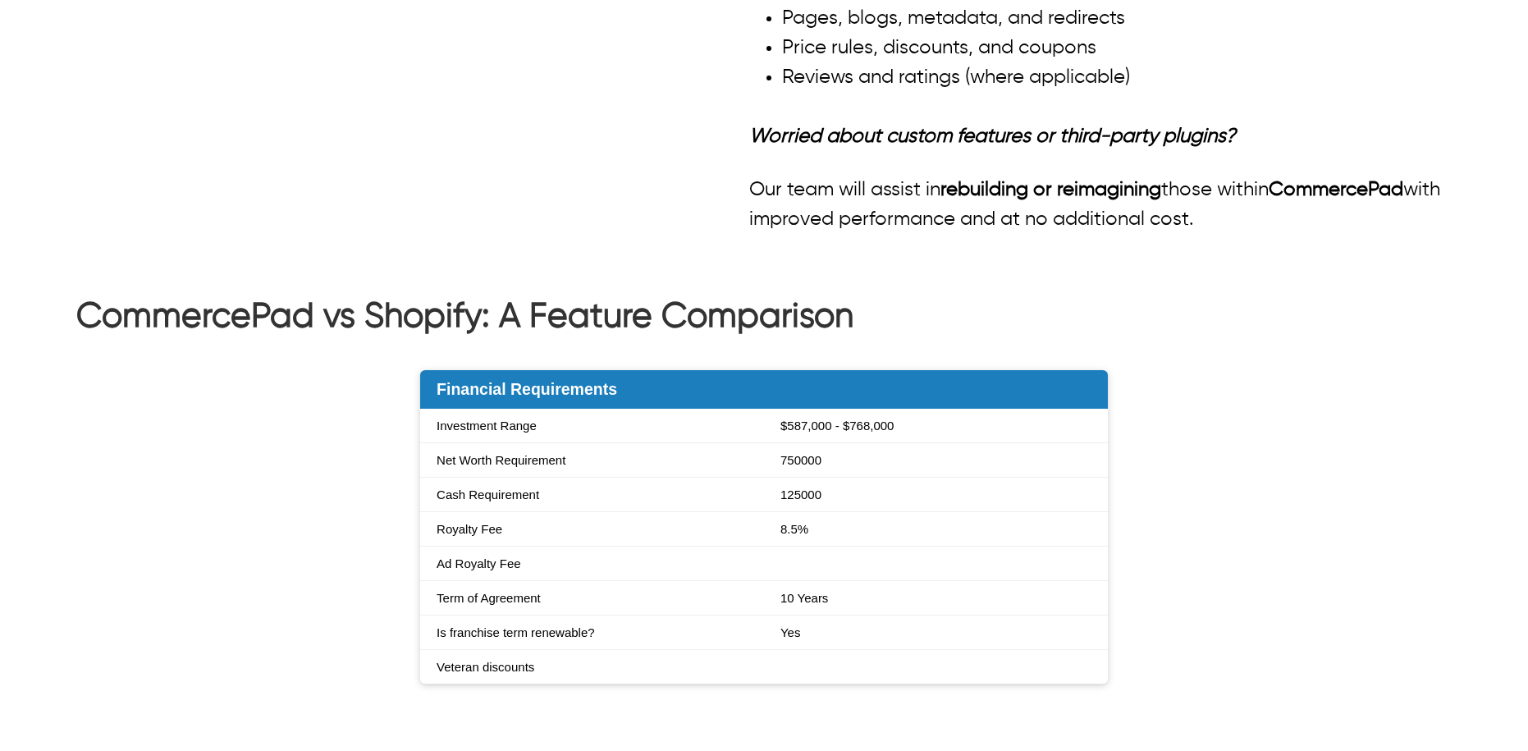
scroll to position [2023, 0]
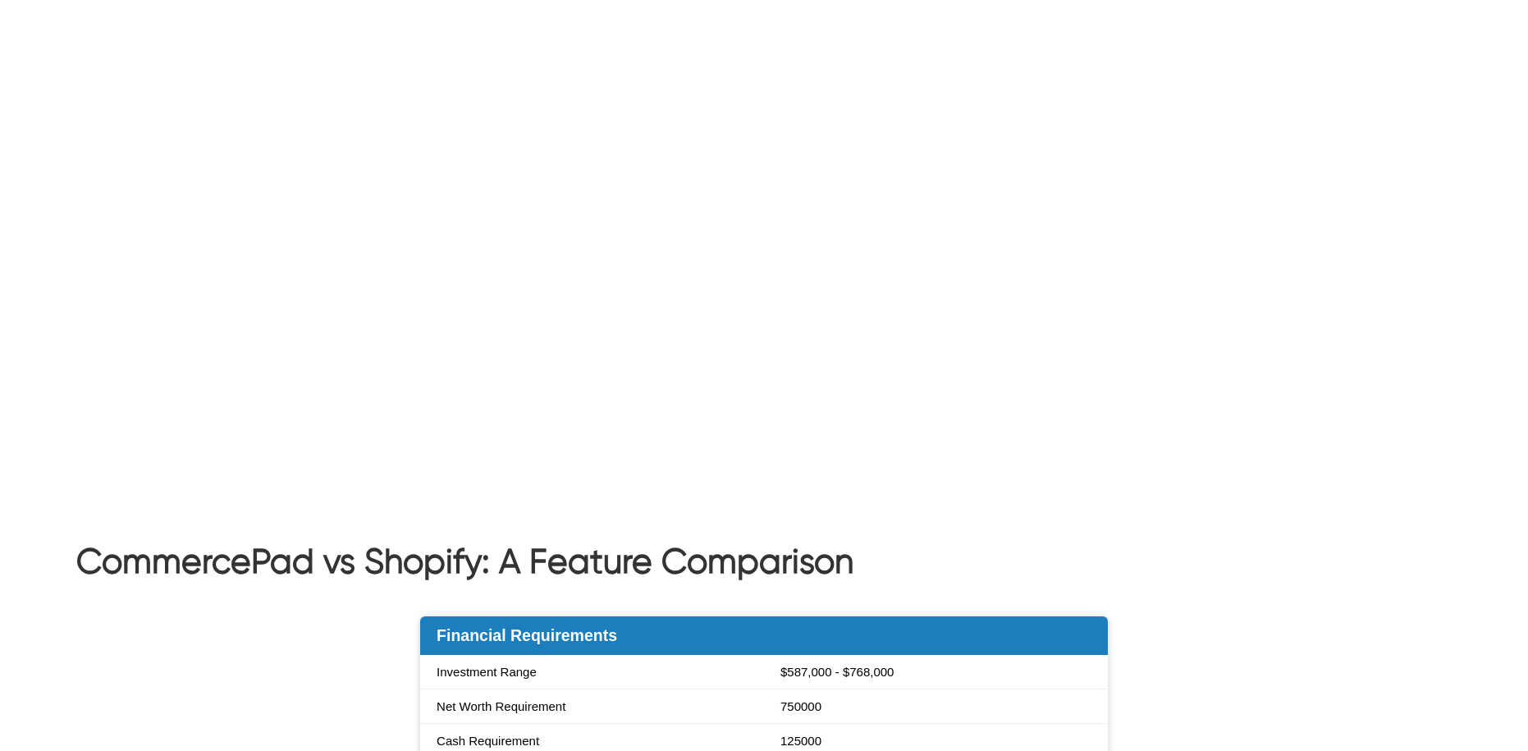
scroll to position [1747, 0]
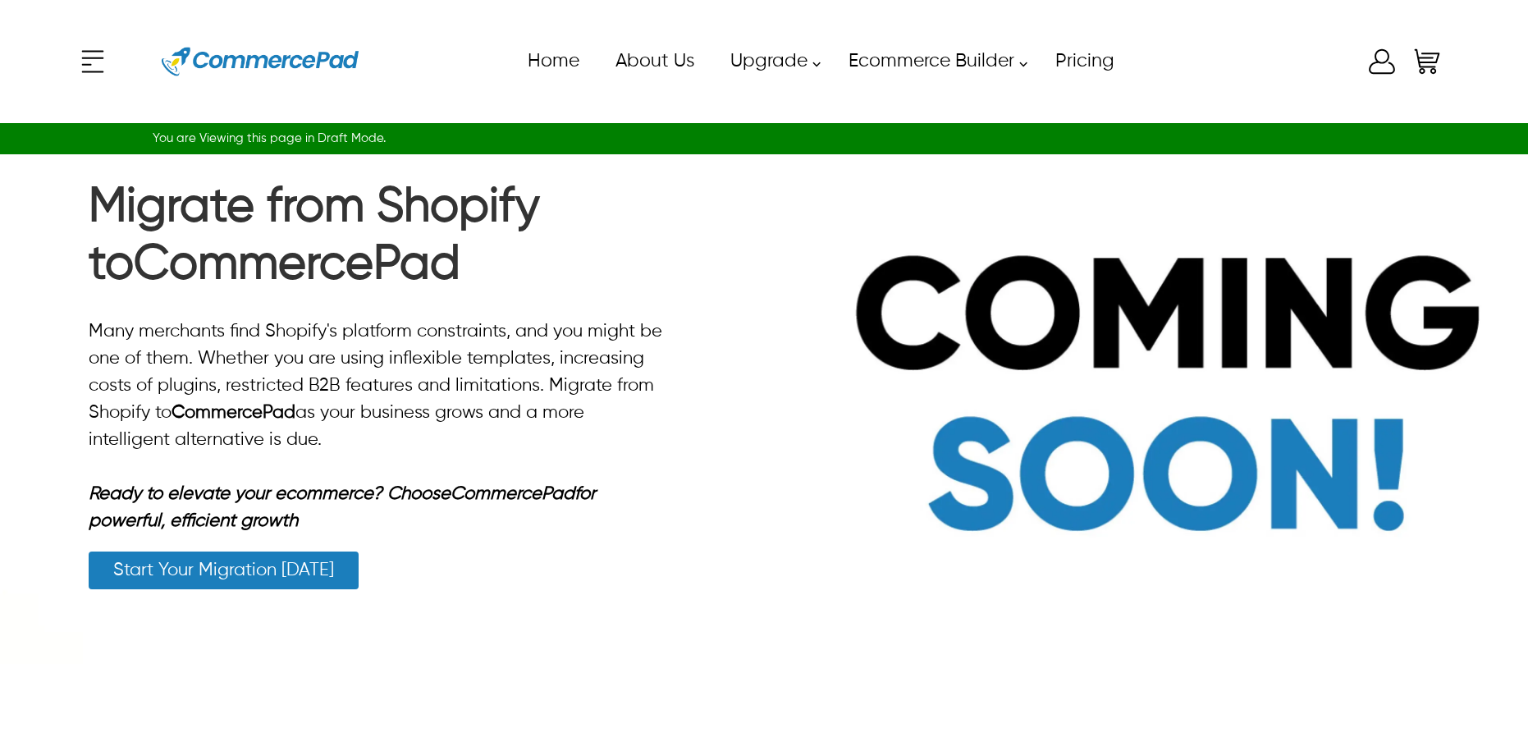
scroll to position [1747, 0]
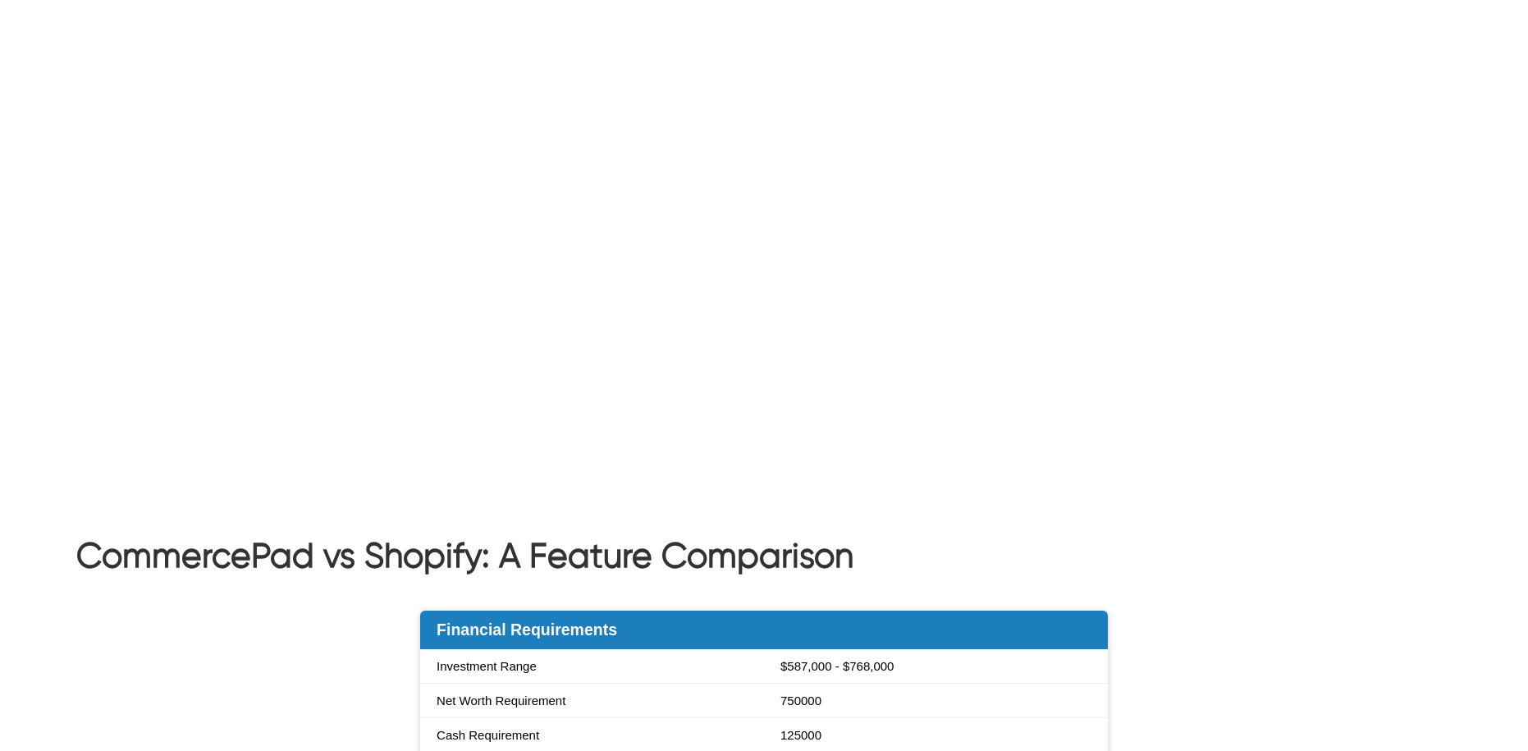
drag, startPoint x: 79, startPoint y: 250, endPoint x: 499, endPoint y: 369, distance: 436.8
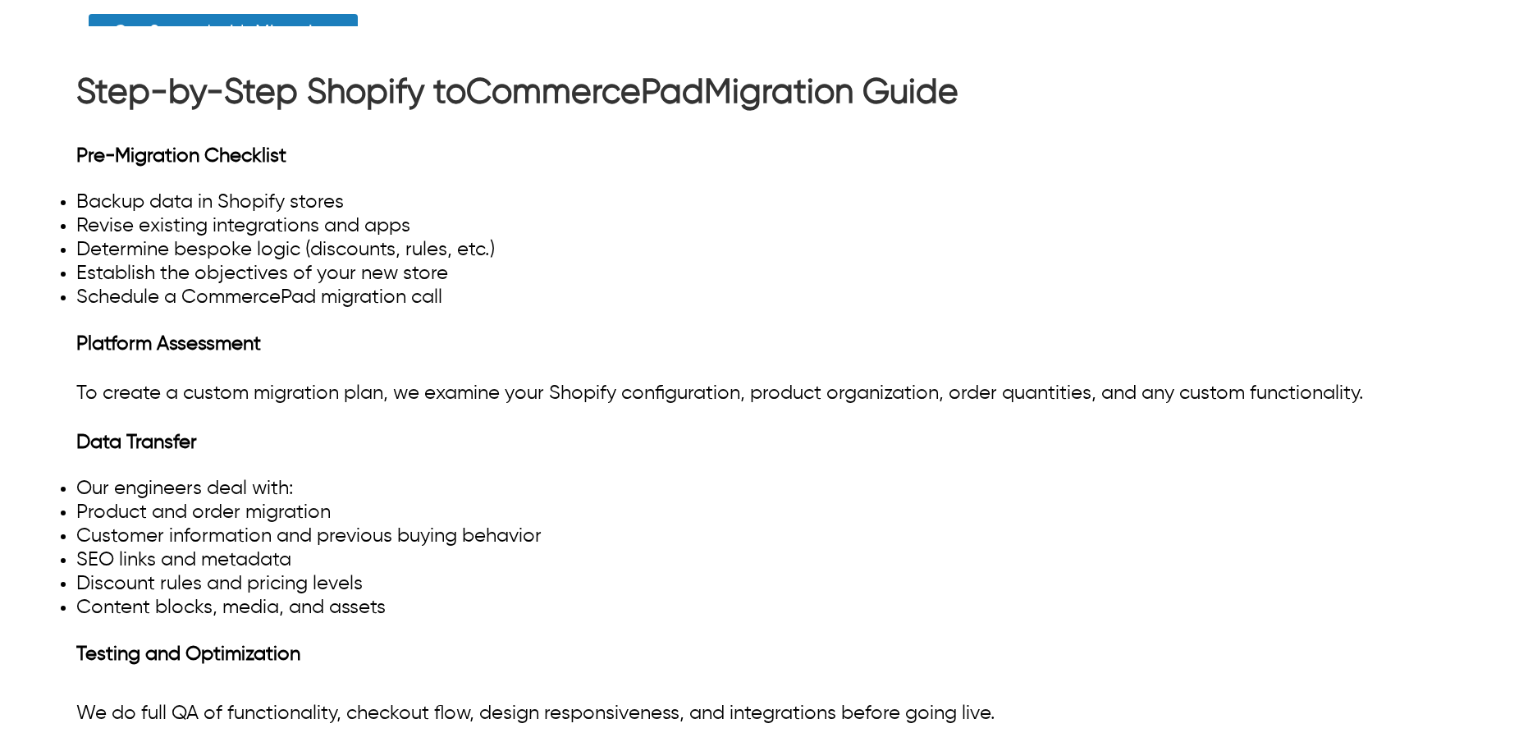
scroll to position [1757, 0]
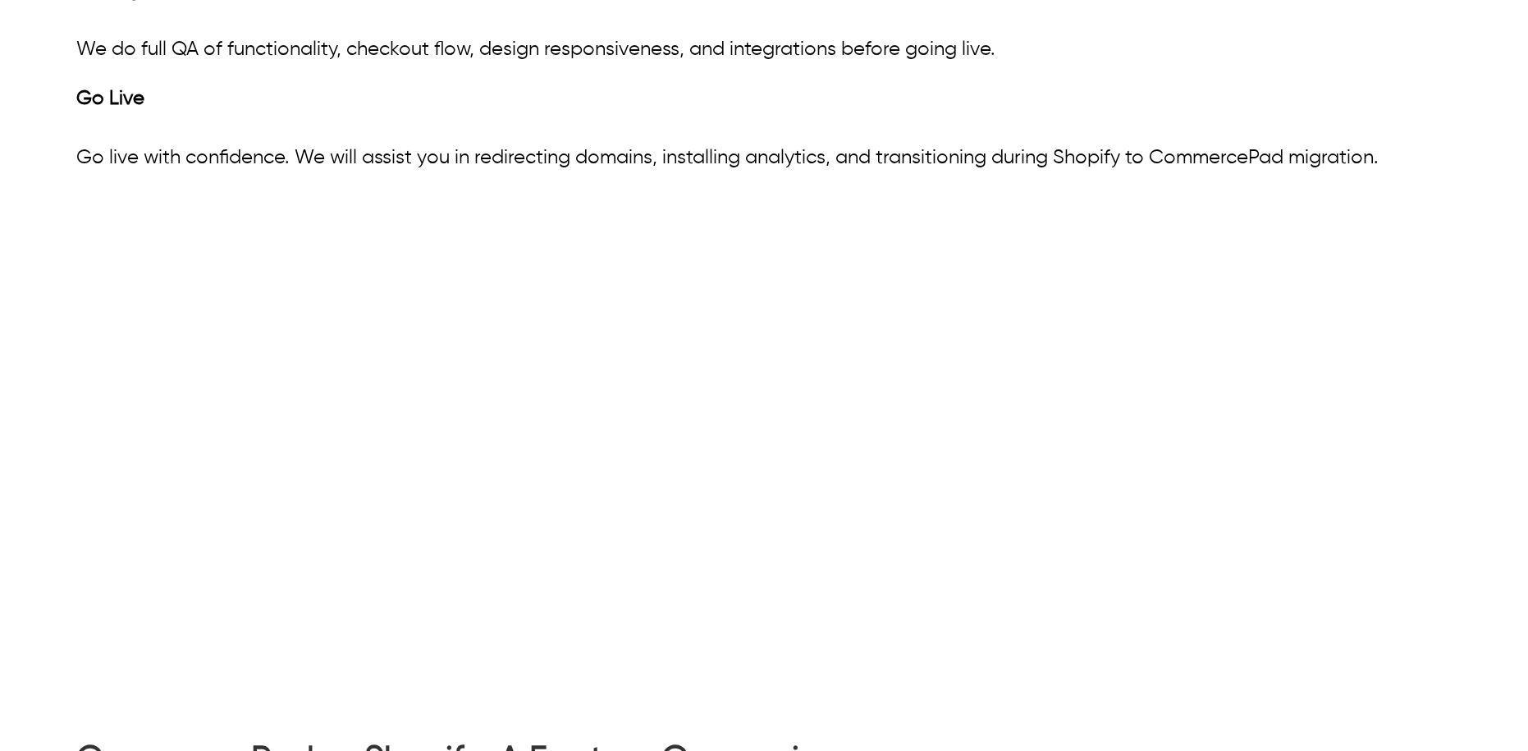
scroll to position [70, 0]
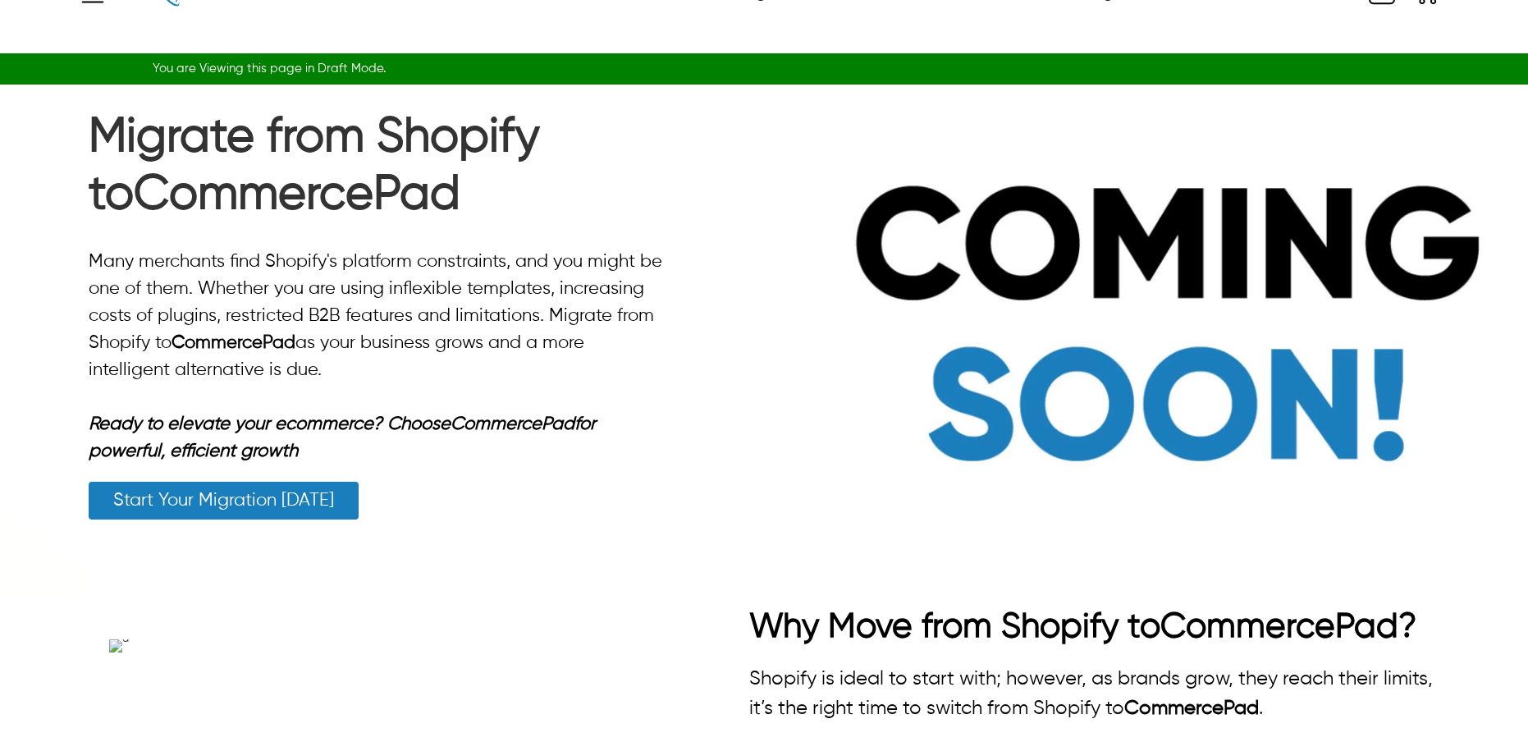
click at [1126, 174] on img at bounding box center [764, 340] width 1528 height 510
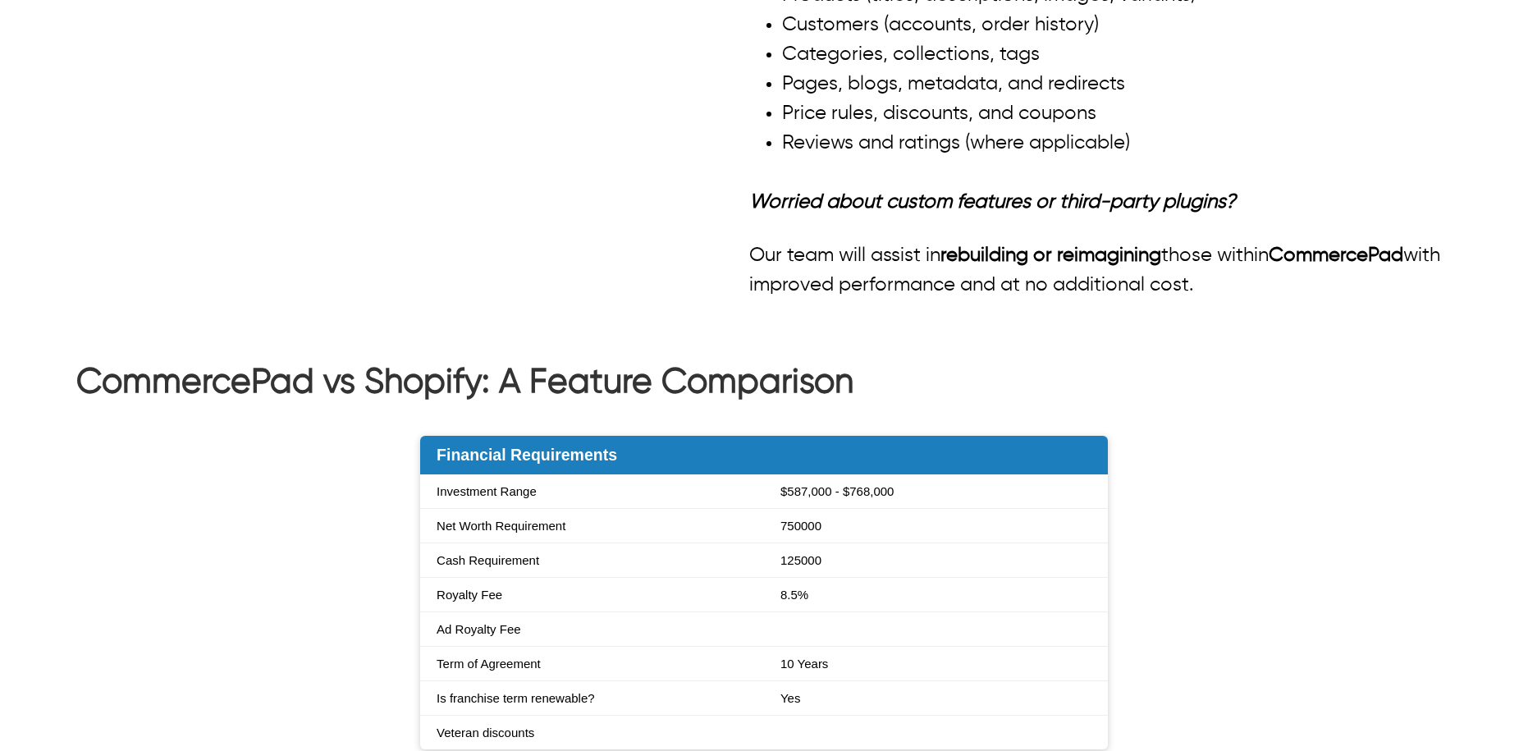
scroll to position [1957, 0]
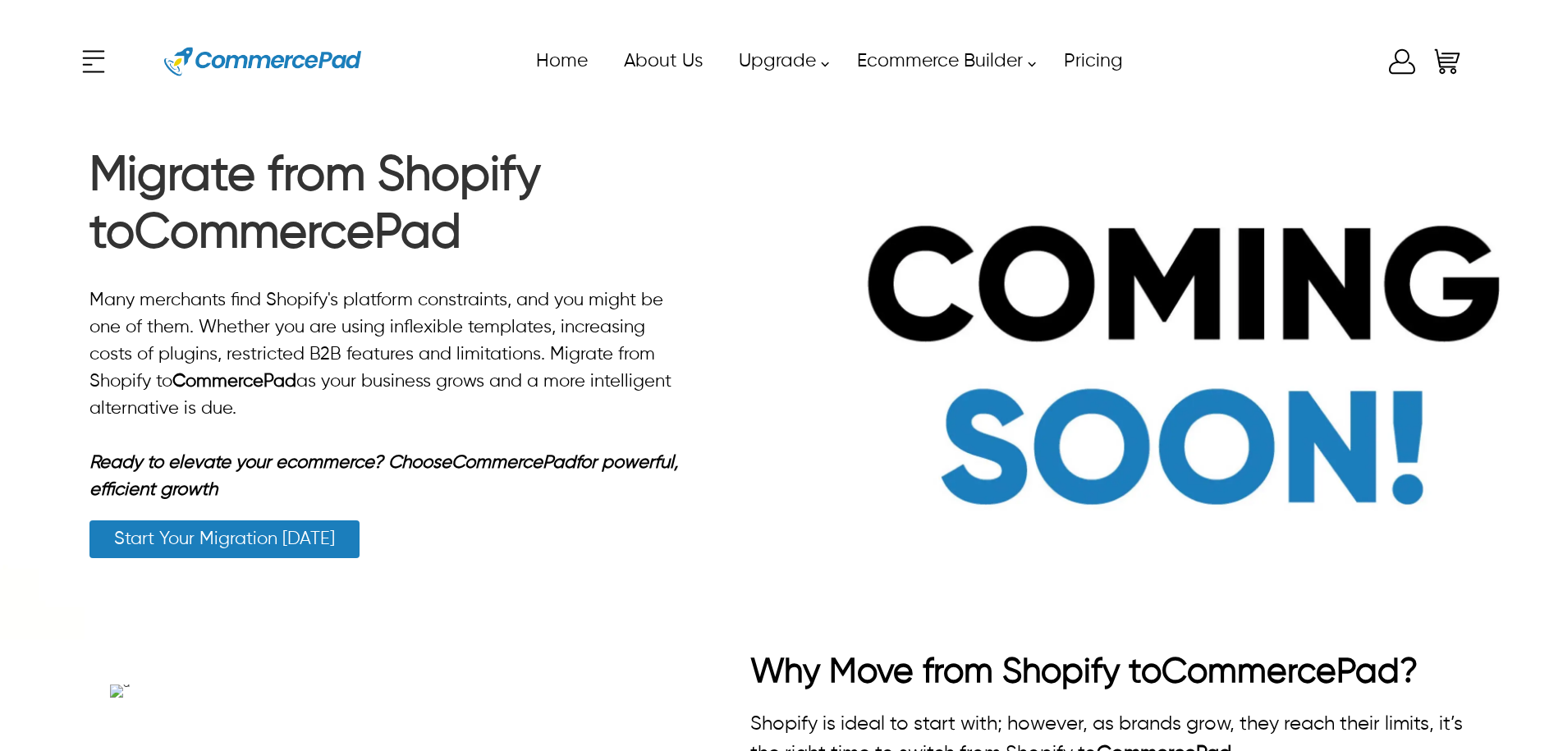
click at [1391, 65] on icon at bounding box center [1402, 61] width 33 height 33
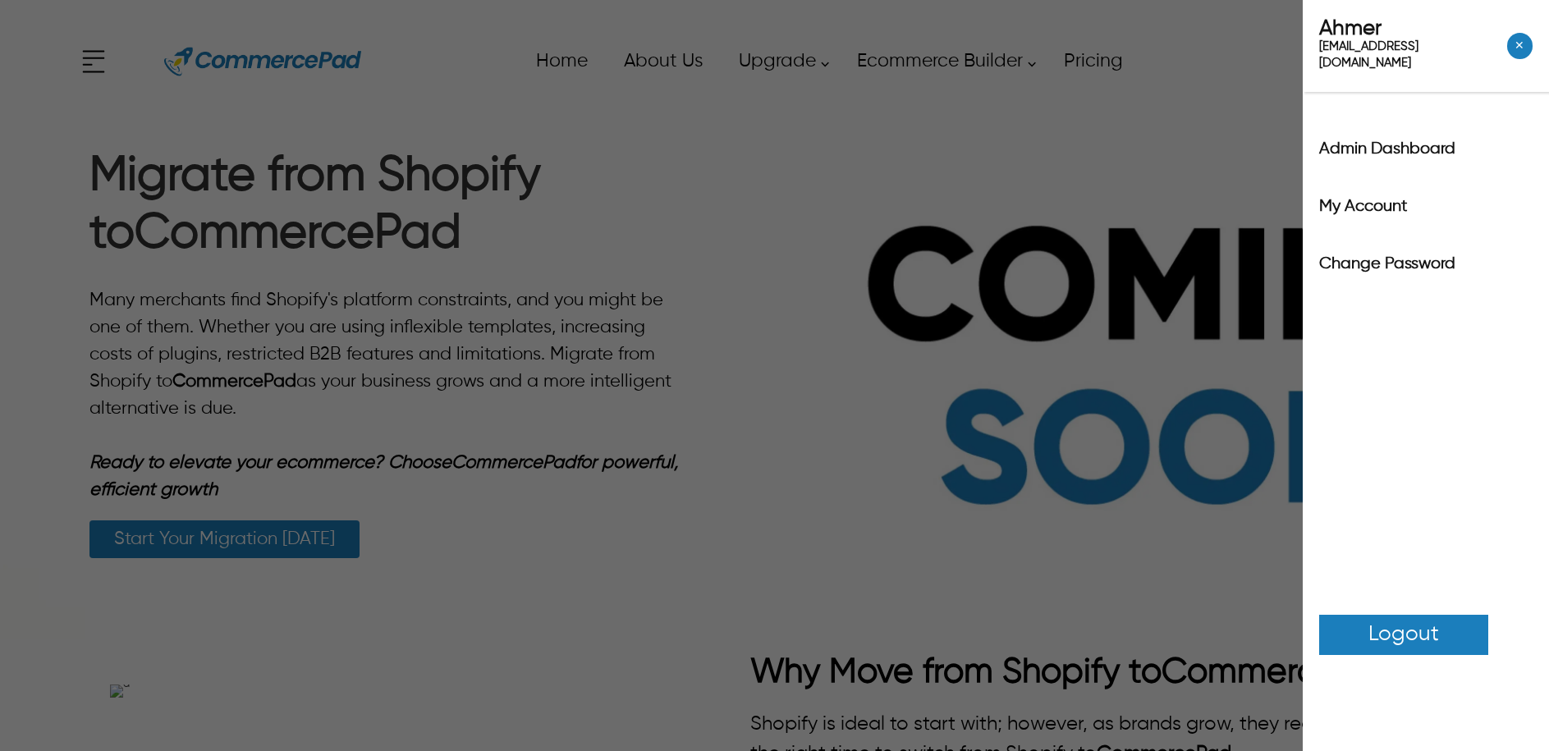
click at [1399, 141] on label "Admin Dashboard" at bounding box center [1425, 149] width 213 height 16
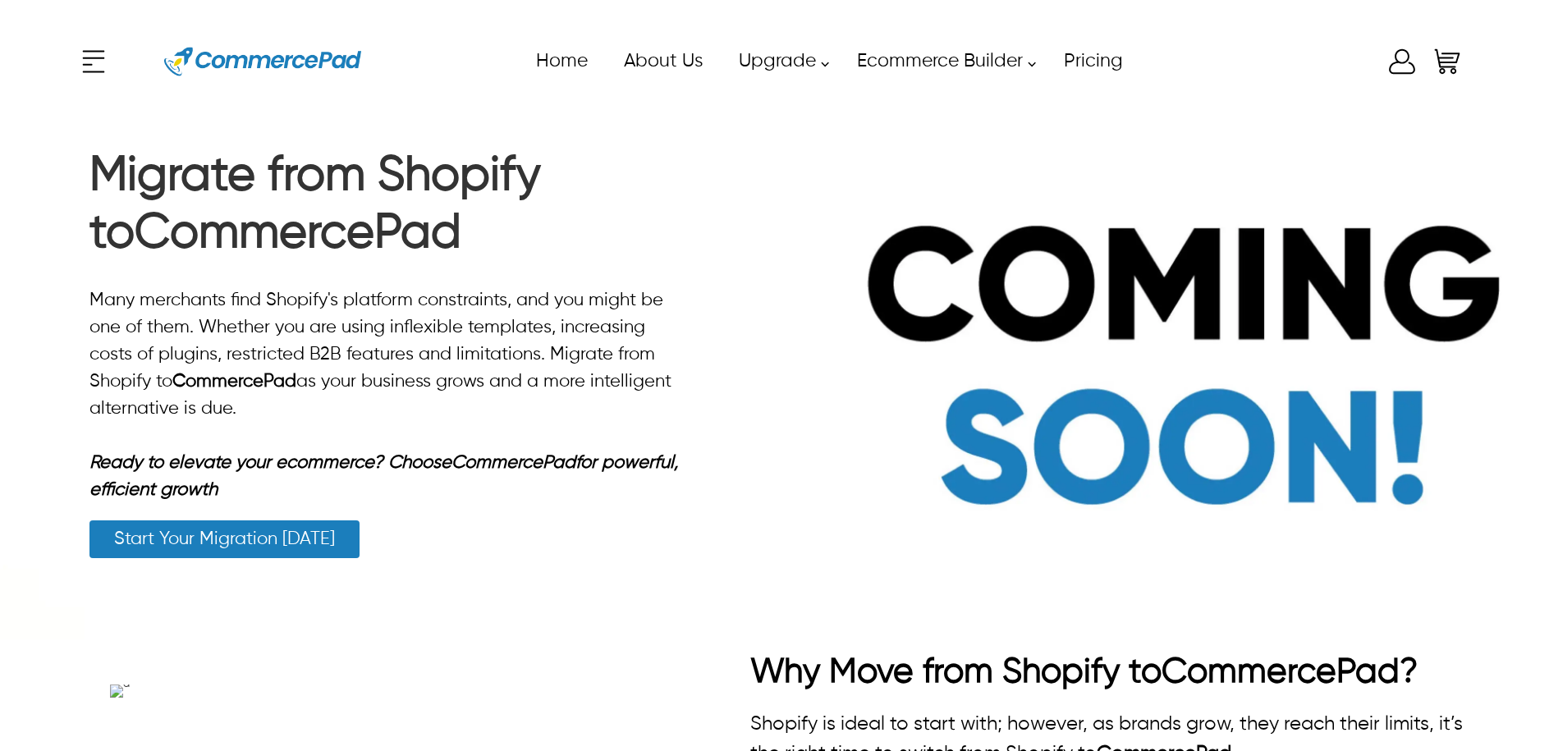
scroll to position [3, 0]
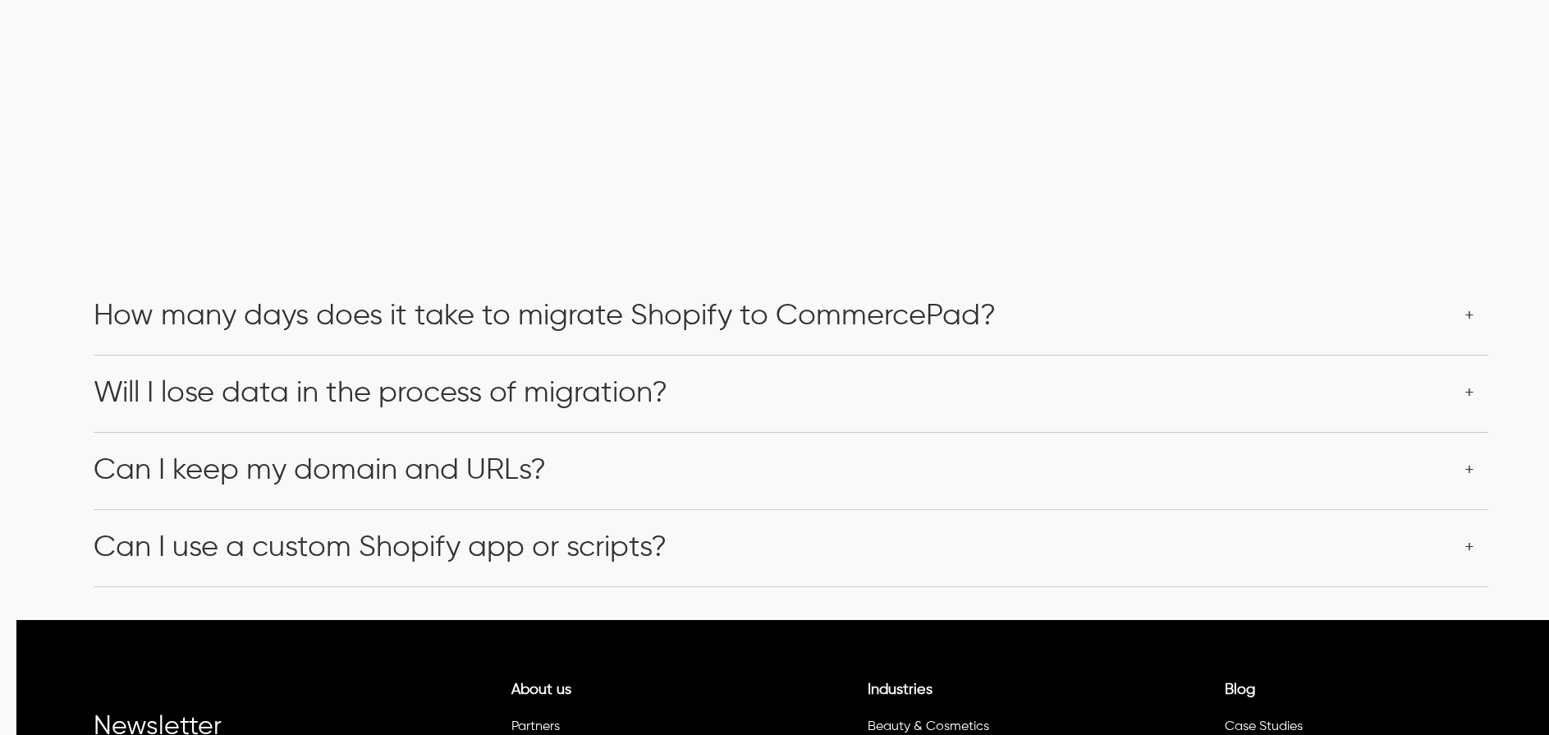
scroll to position [3253, 0]
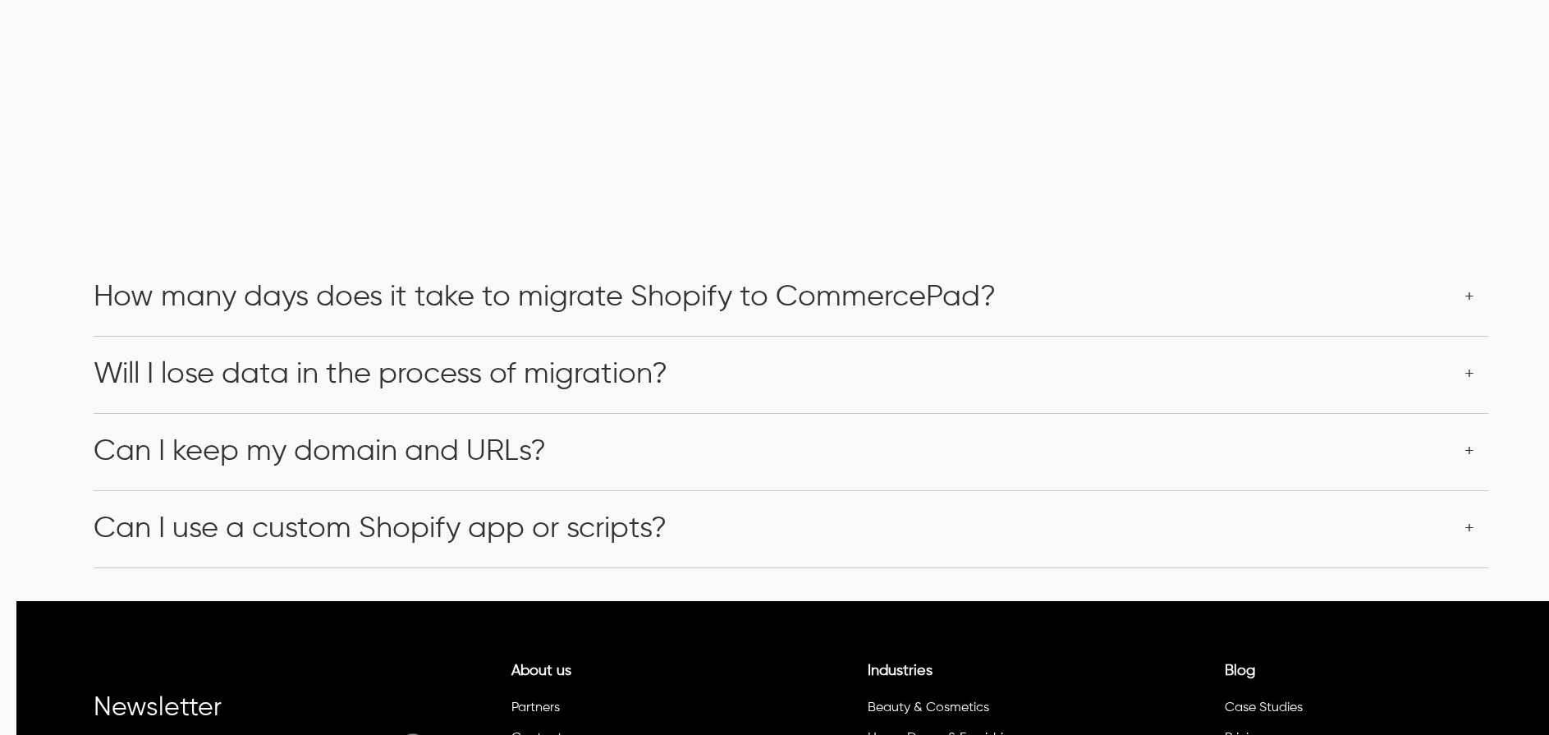
scroll to position [3288, 0]
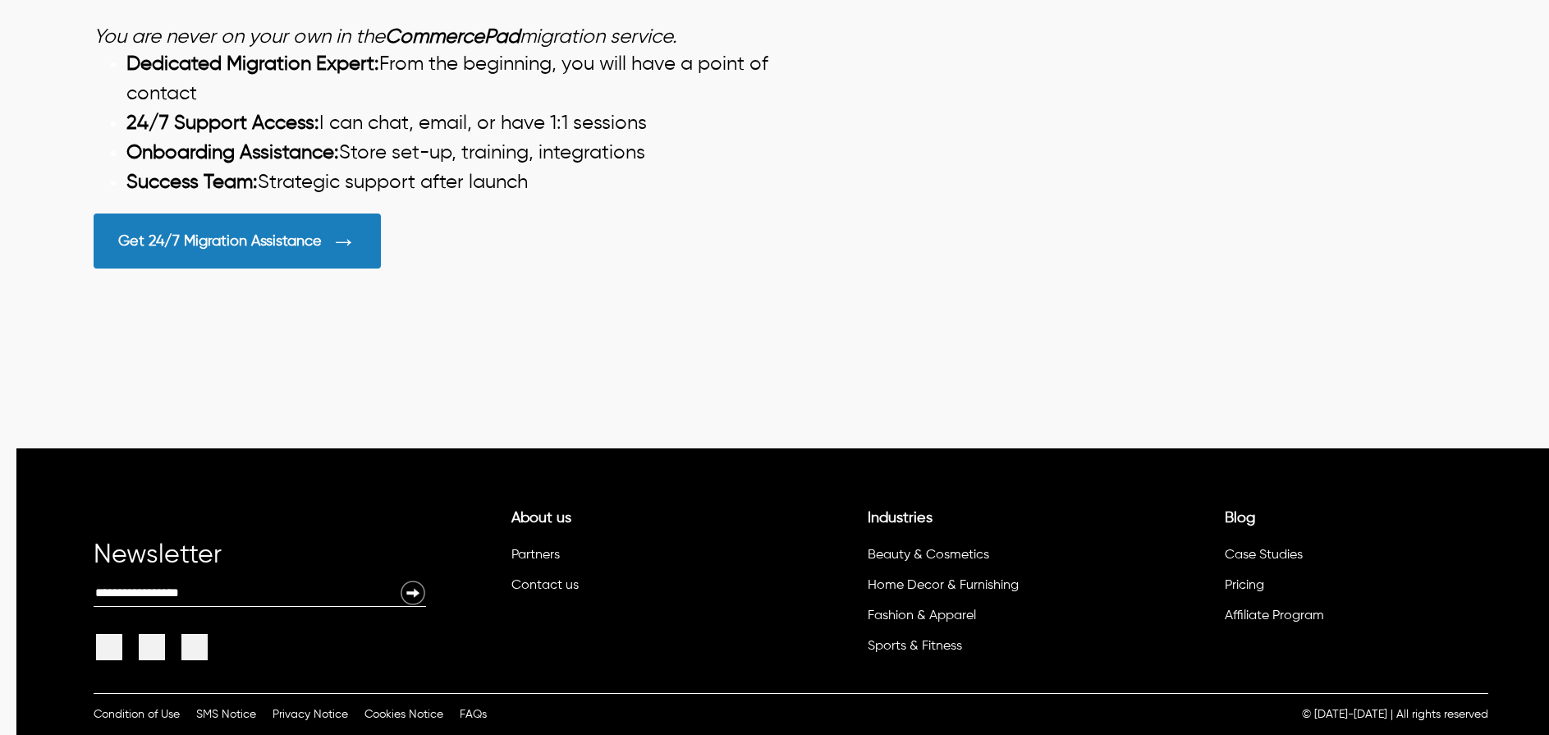
scroll to position [3438, 0]
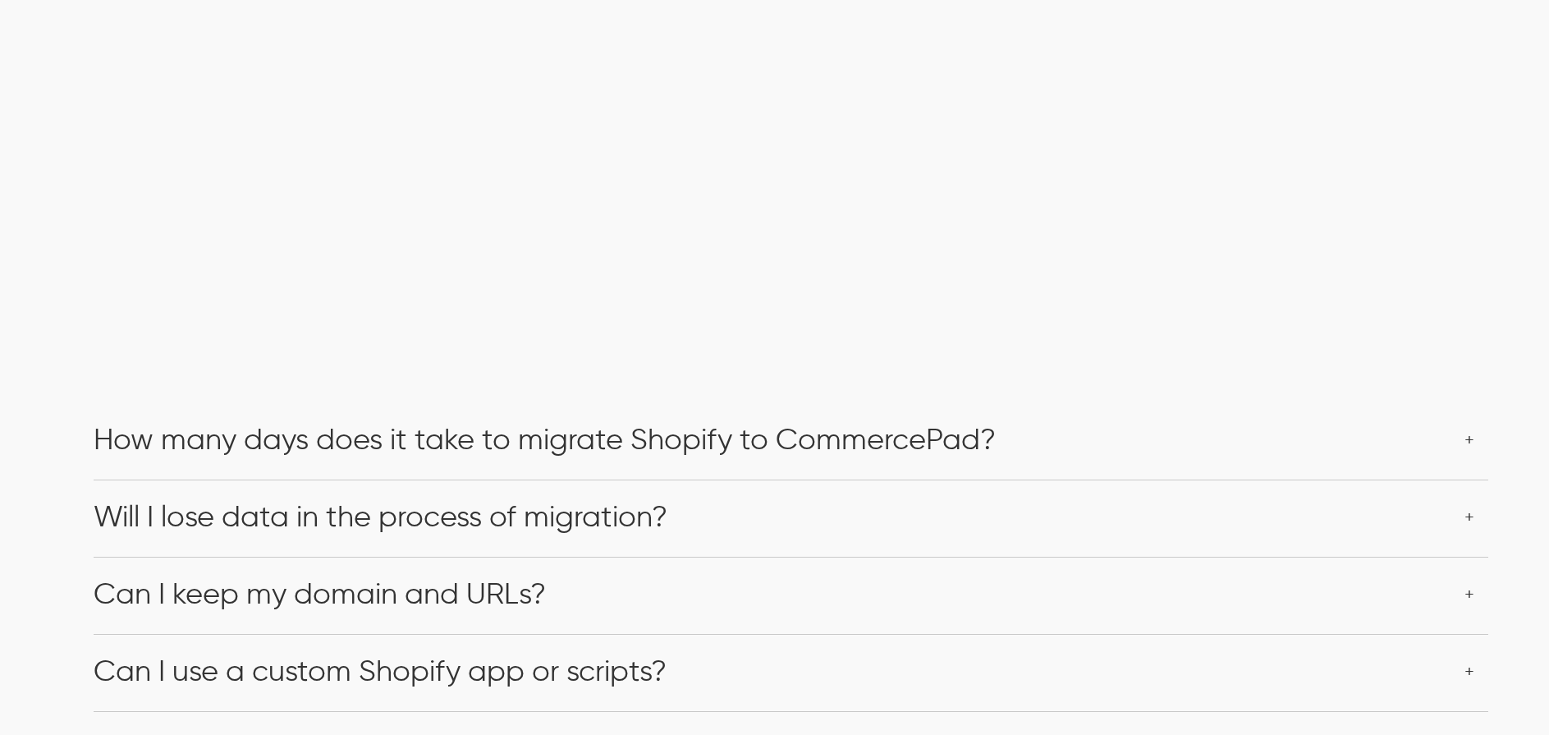
scroll to position [3113, 0]
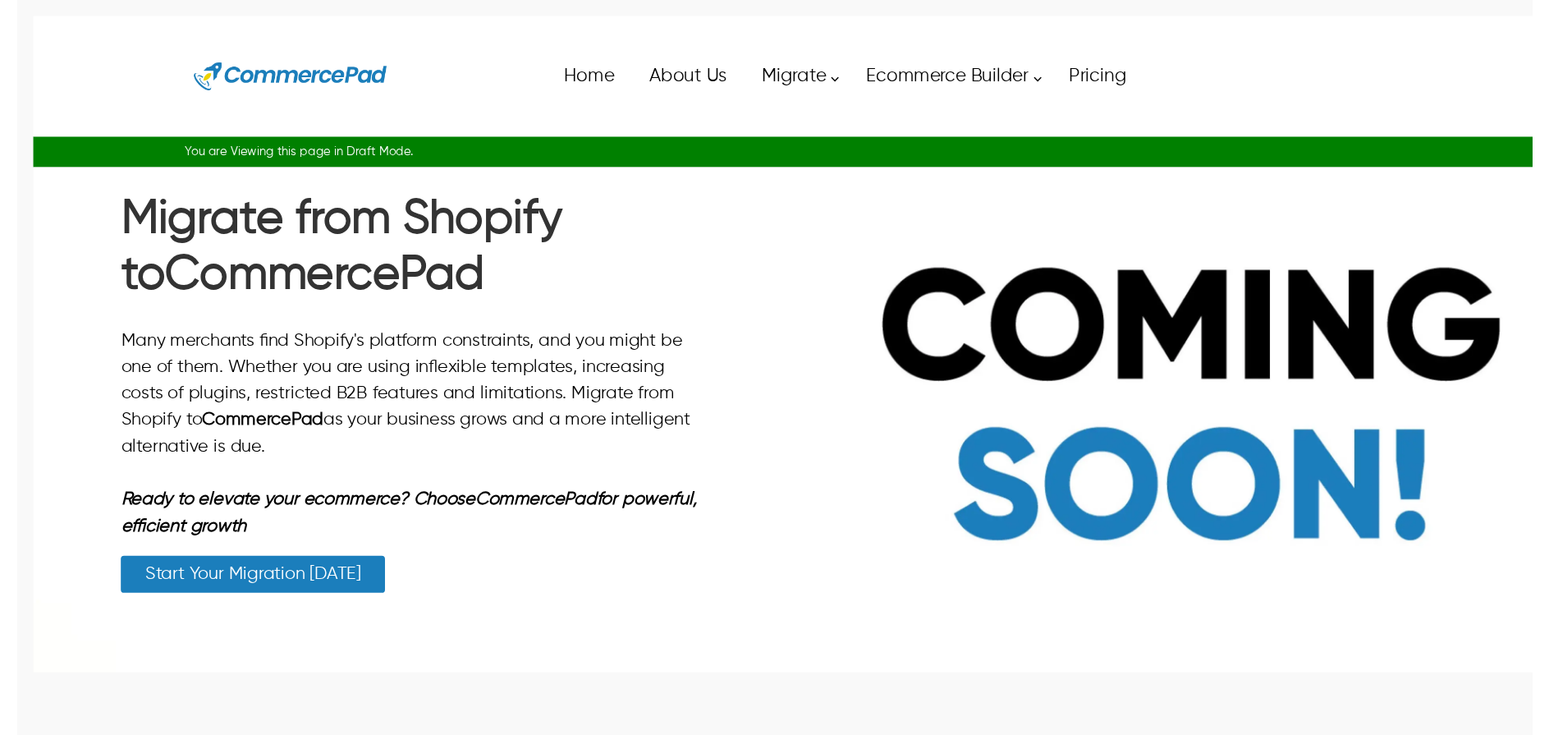
scroll to position [3190, 0]
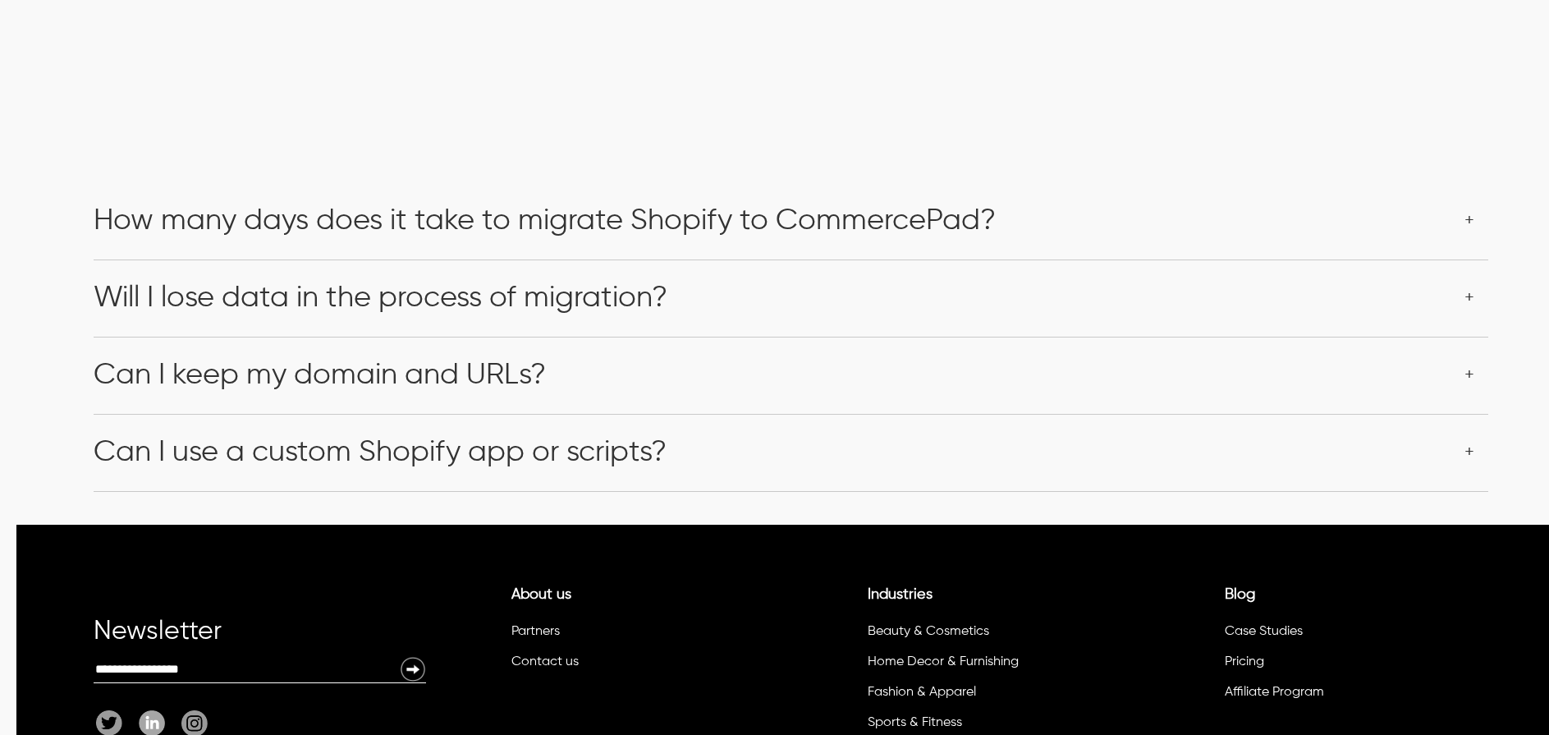
scroll to position [3245, 0]
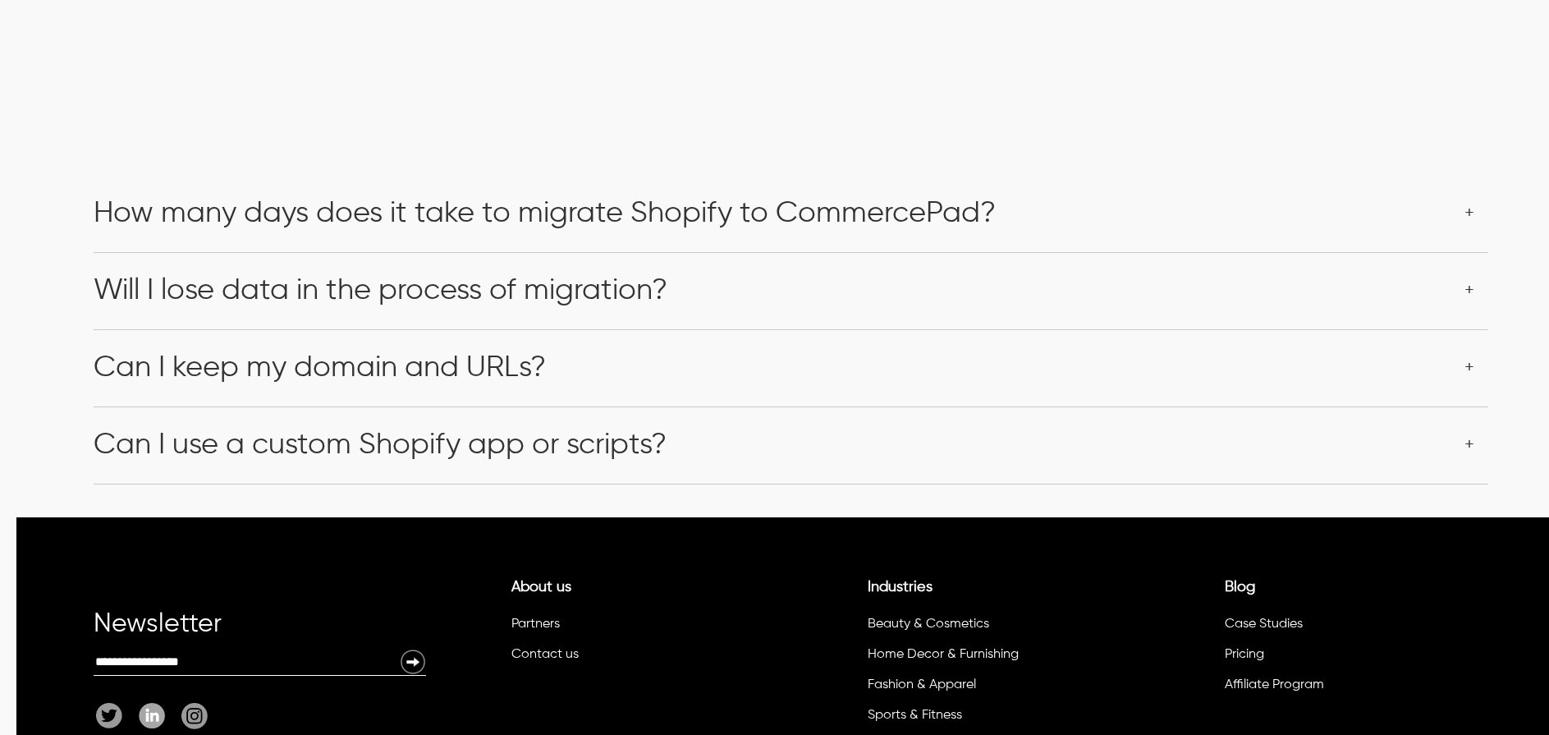
scroll to position [3261, 0]
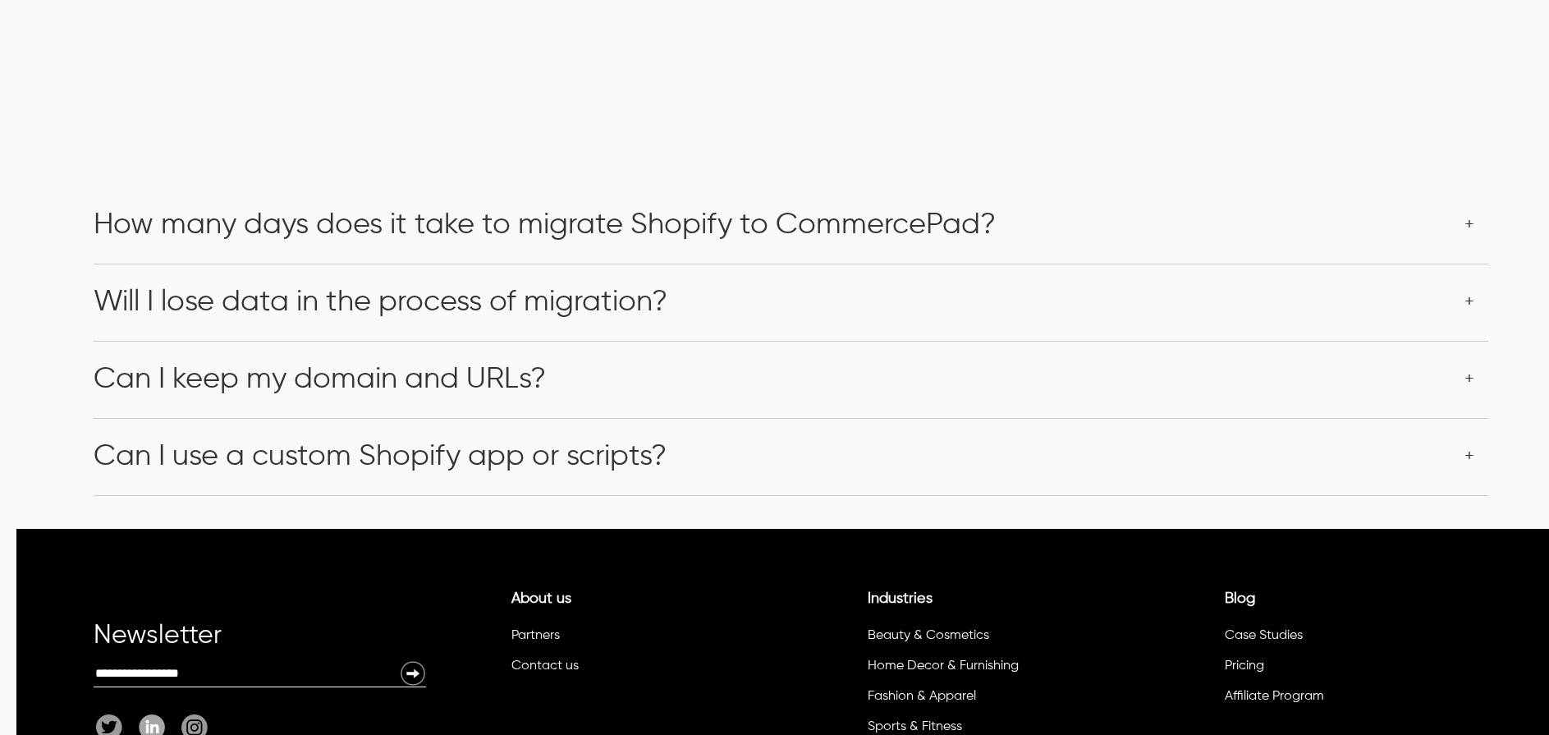
scroll to position [3254, 0]
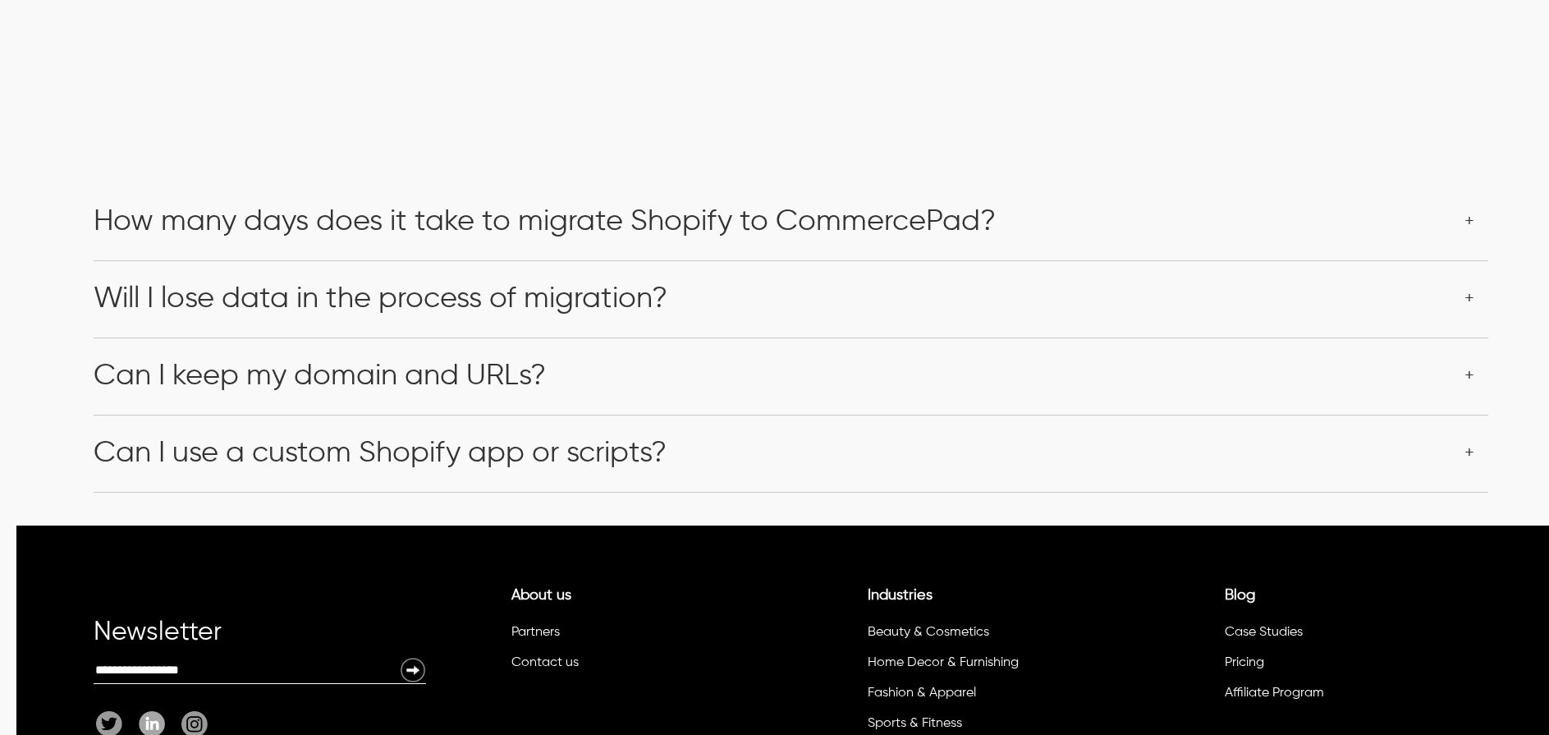
drag, startPoint x: 254, startPoint y: 219, endPoint x: 1141, endPoint y: 327, distance: 893.1
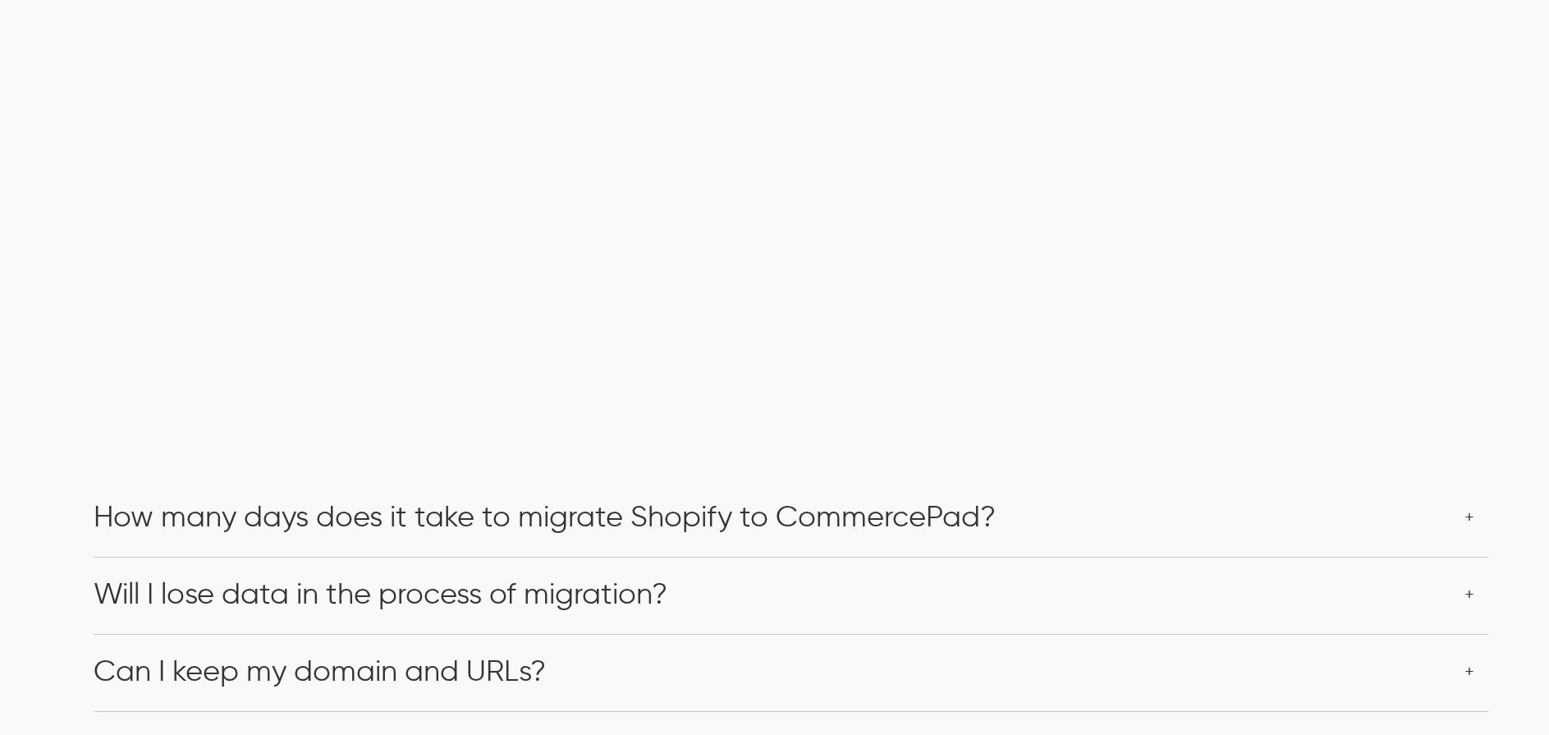
scroll to position [3309, 0]
